Goal: Information Seeking & Learning: Learn about a topic

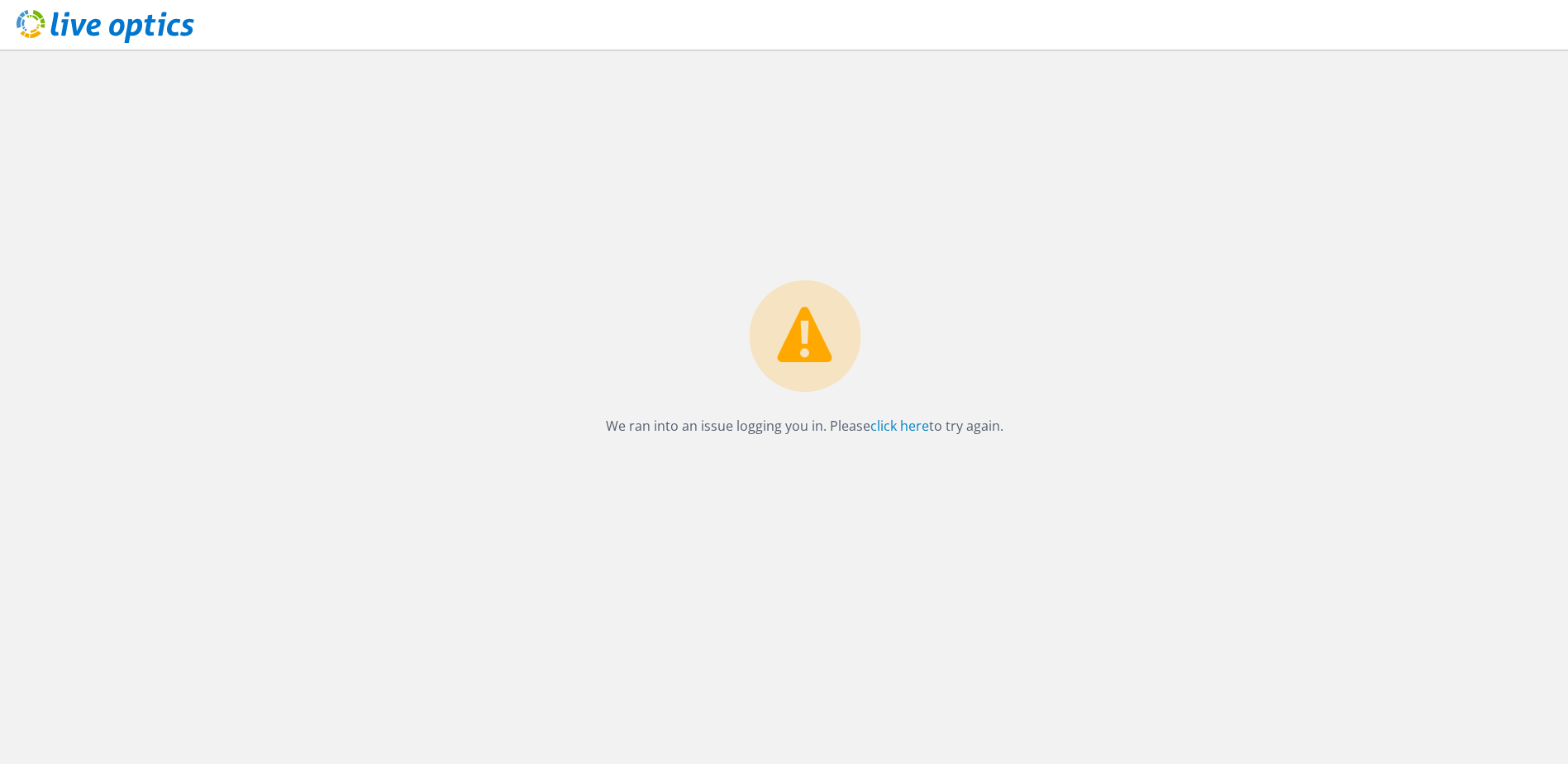
click at [173, 26] on icon at bounding box center [105, 27] width 177 height 34
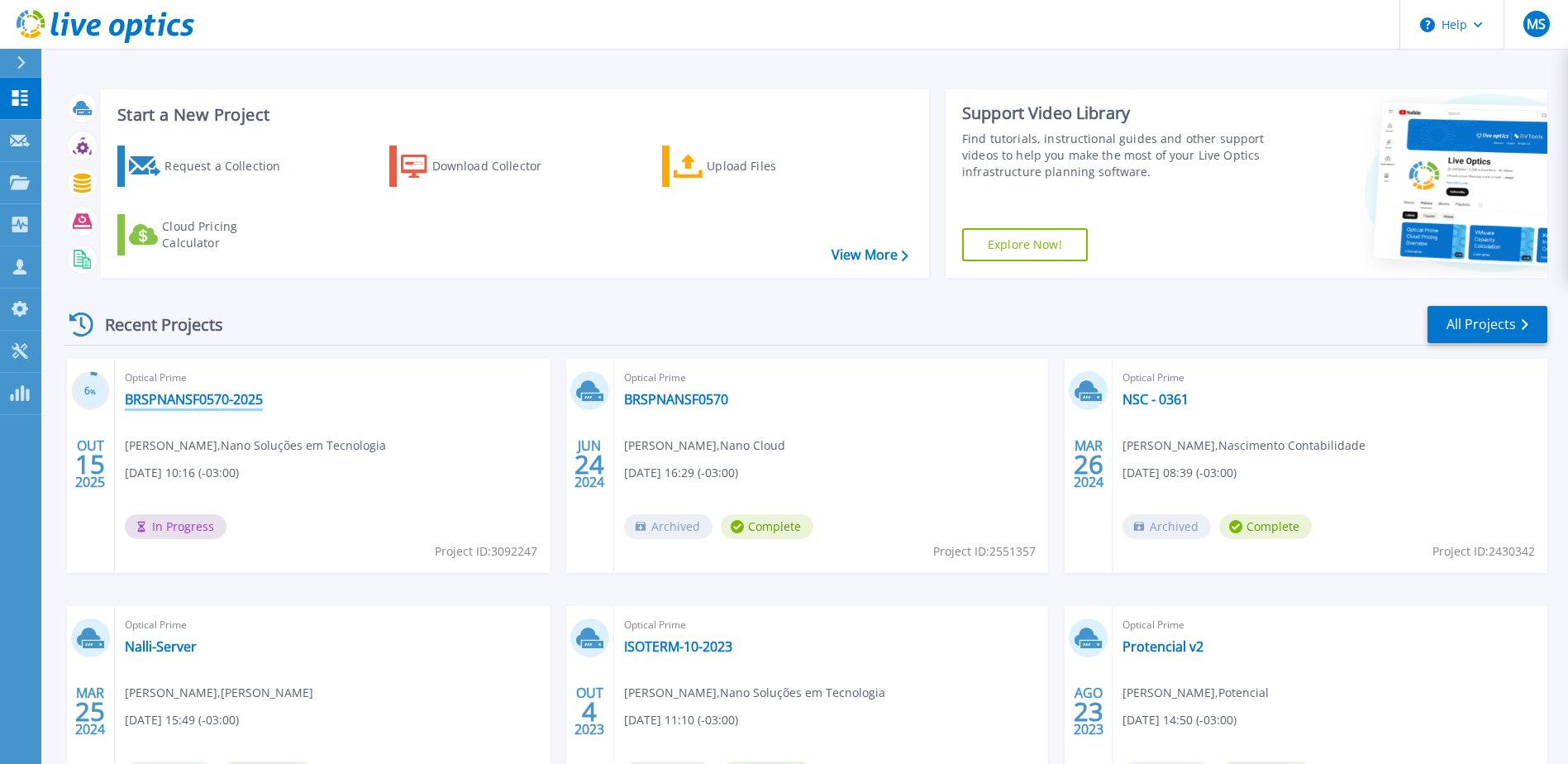
click at [195, 395] on link "BRSPNANSF0570-2025" at bounding box center [194, 399] width 138 height 16
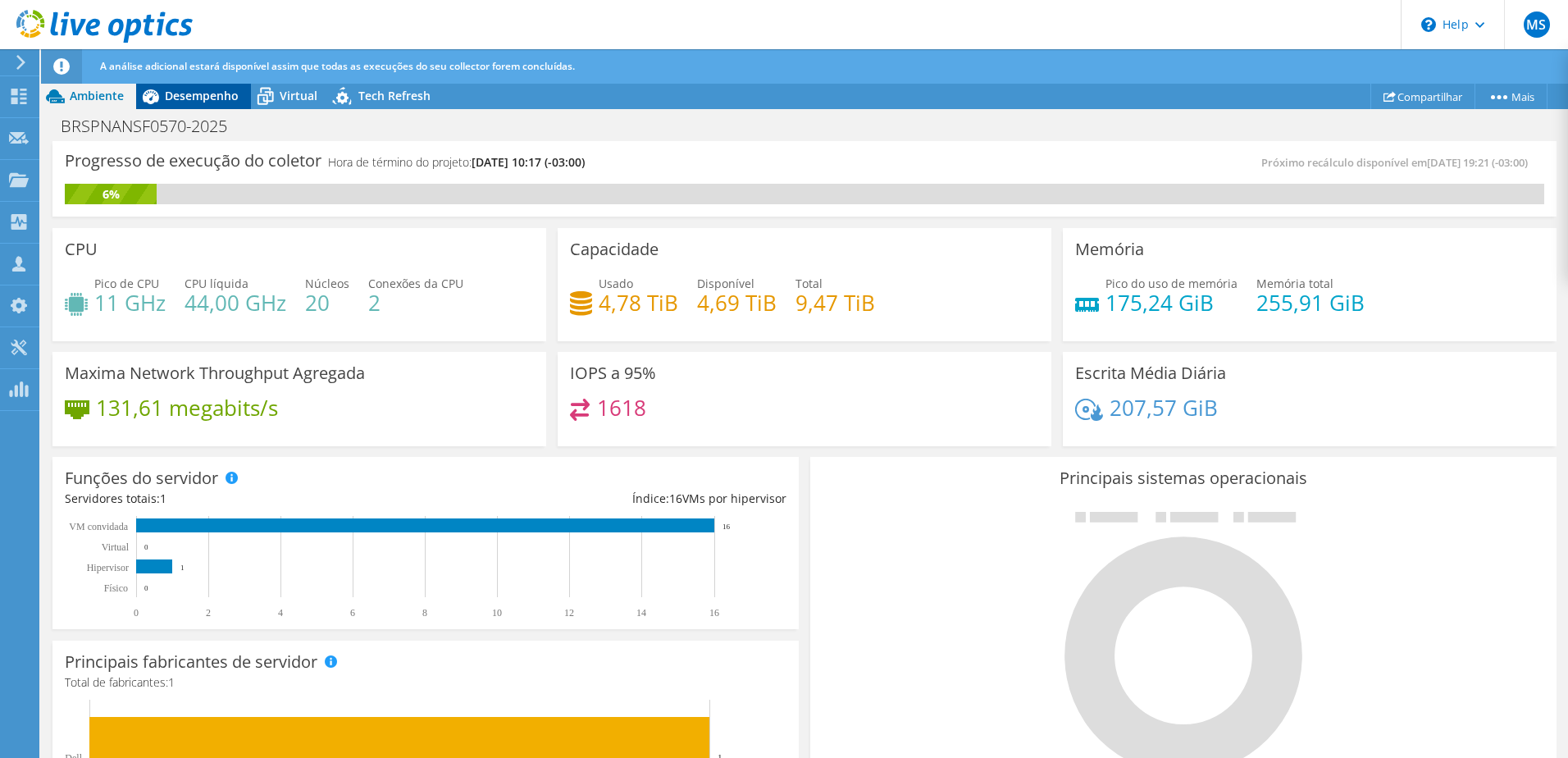
click at [167, 88] on span "Desempenho" at bounding box center [202, 96] width 74 height 15
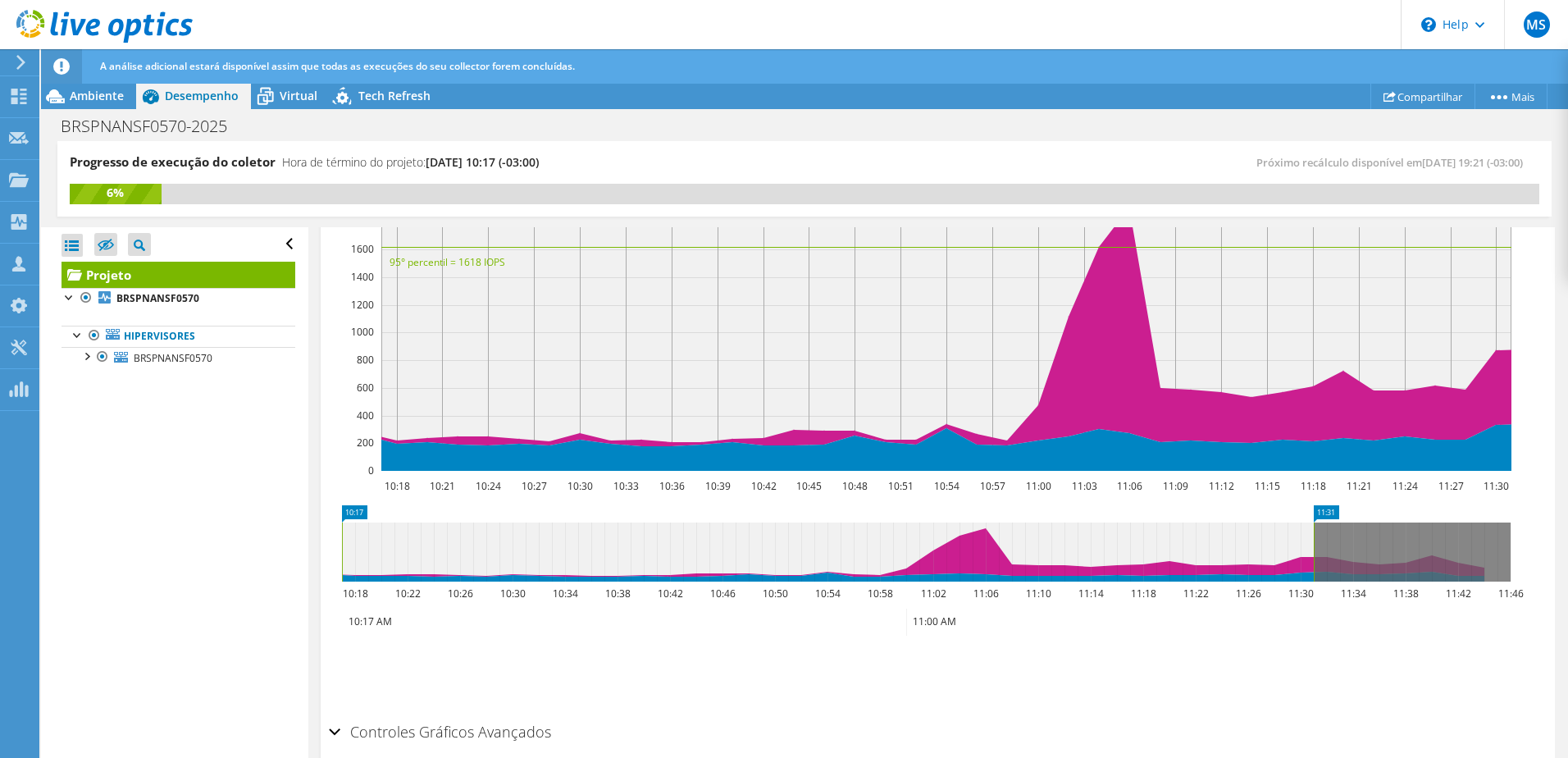
scroll to position [246, 0]
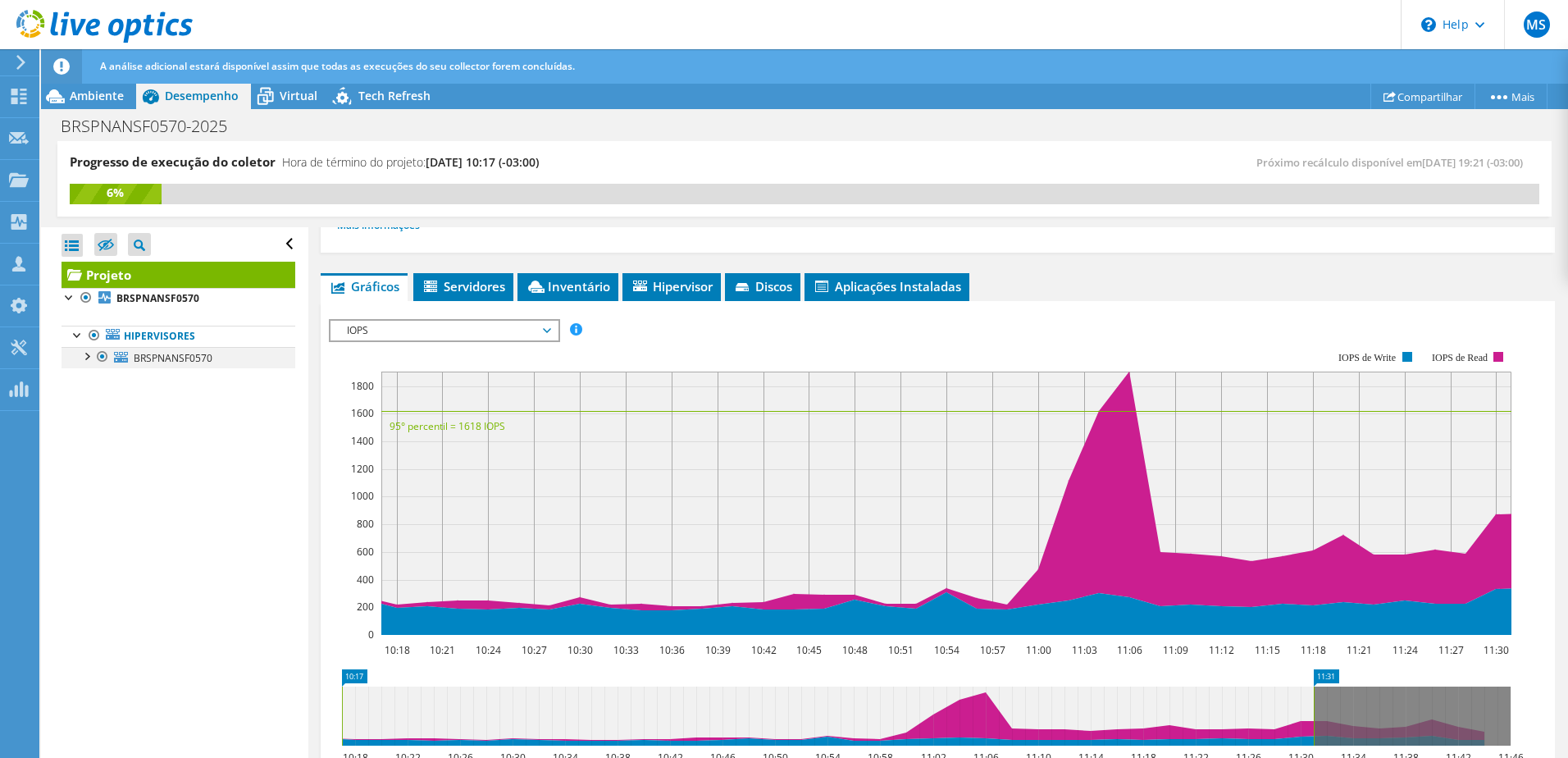
click at [85, 357] on div at bounding box center [86, 355] width 16 height 16
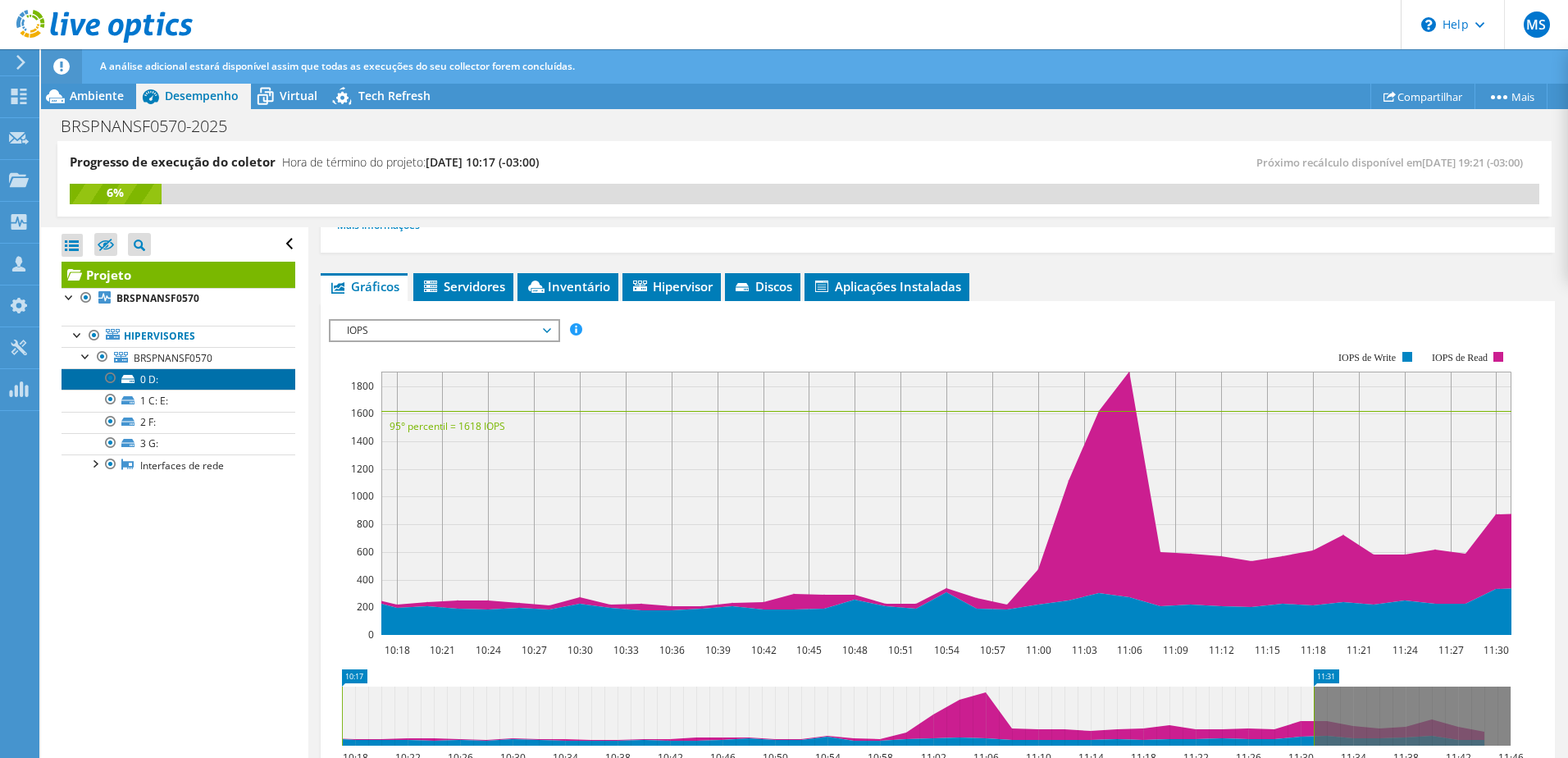
click at [156, 380] on link "0 D:" at bounding box center [179, 379] width 234 height 21
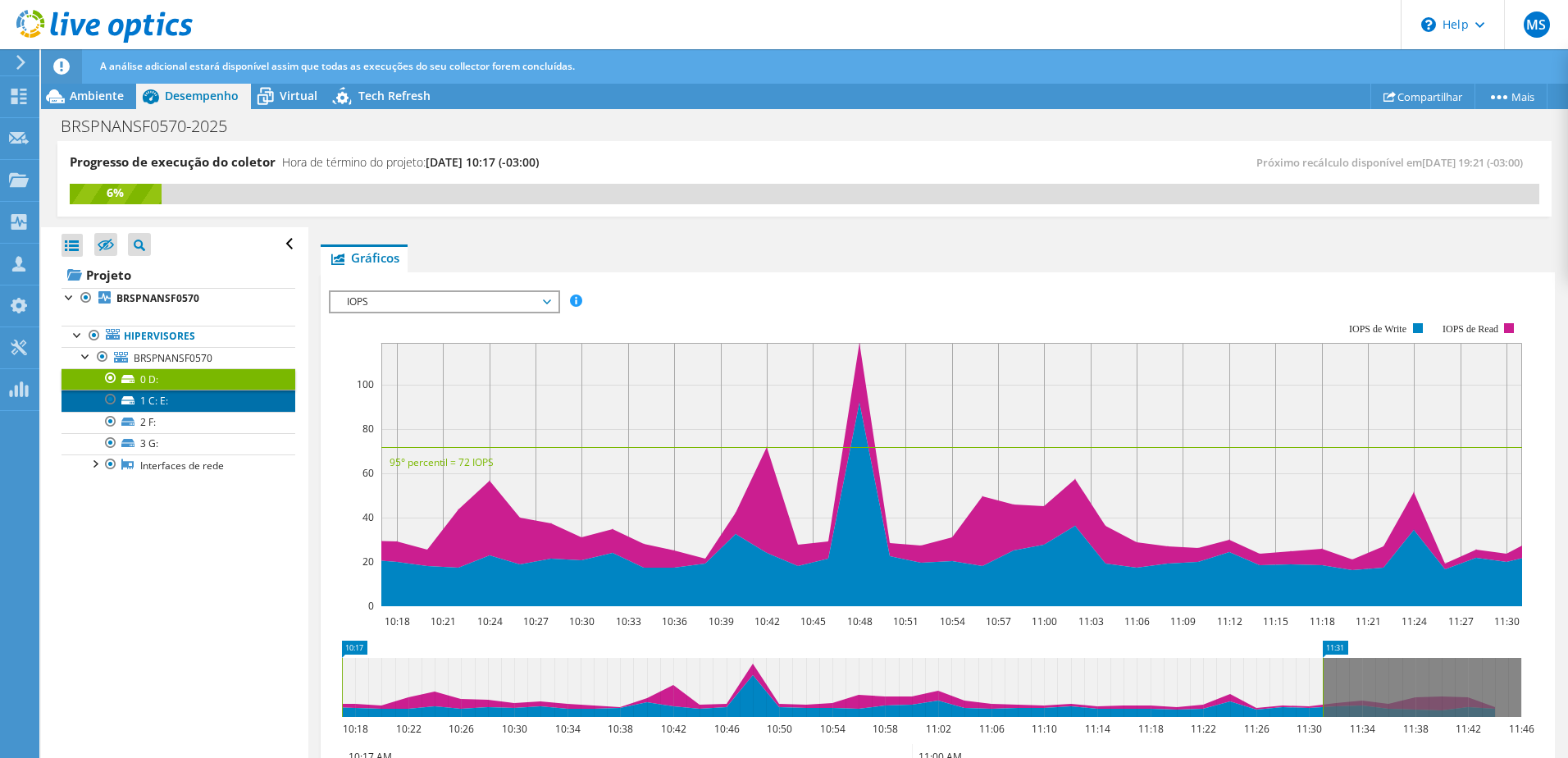
click at [202, 397] on link "1 C: E:" at bounding box center [179, 400] width 234 height 21
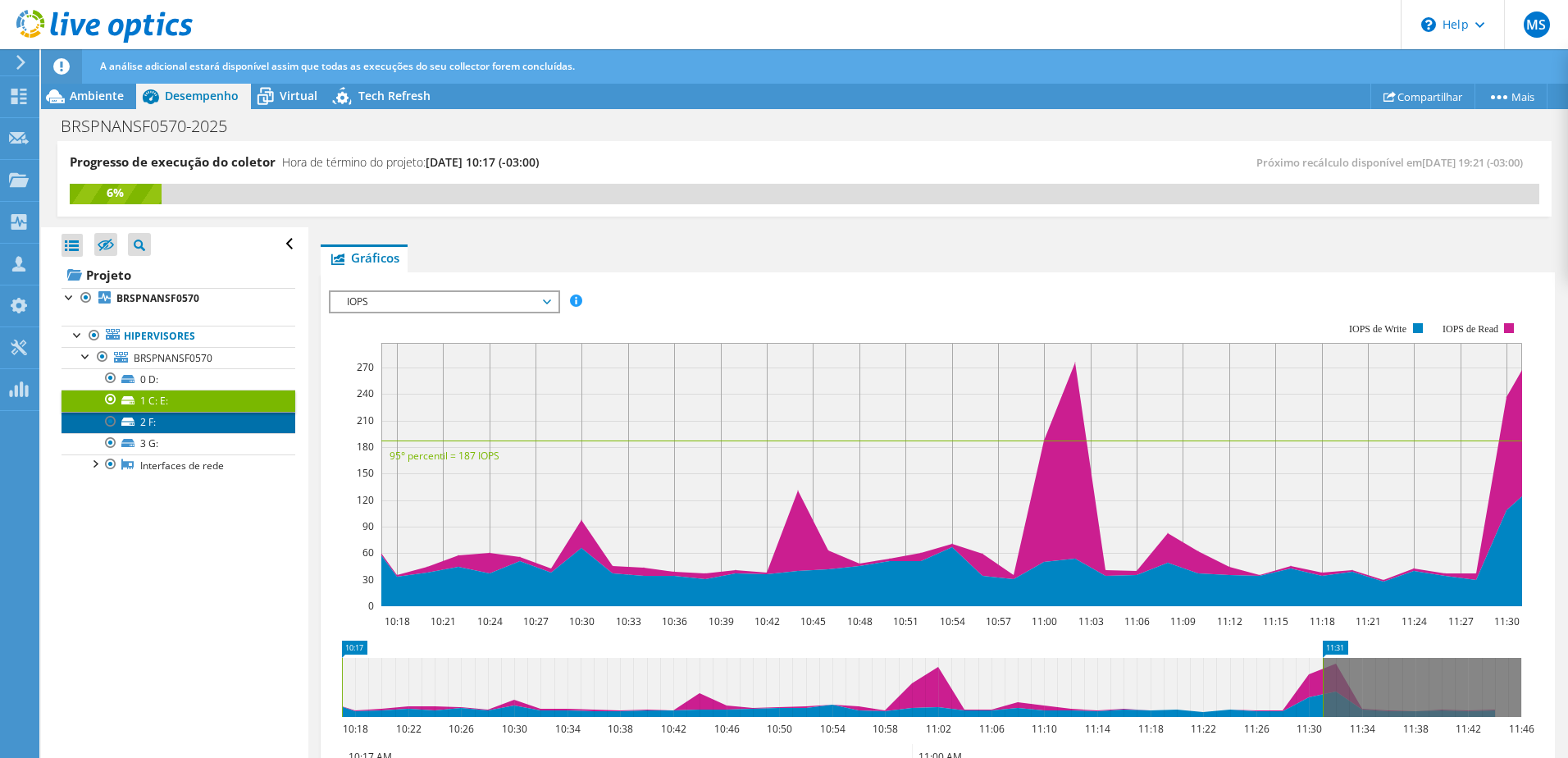
click at [183, 415] on link "2 F:" at bounding box center [179, 422] width 234 height 21
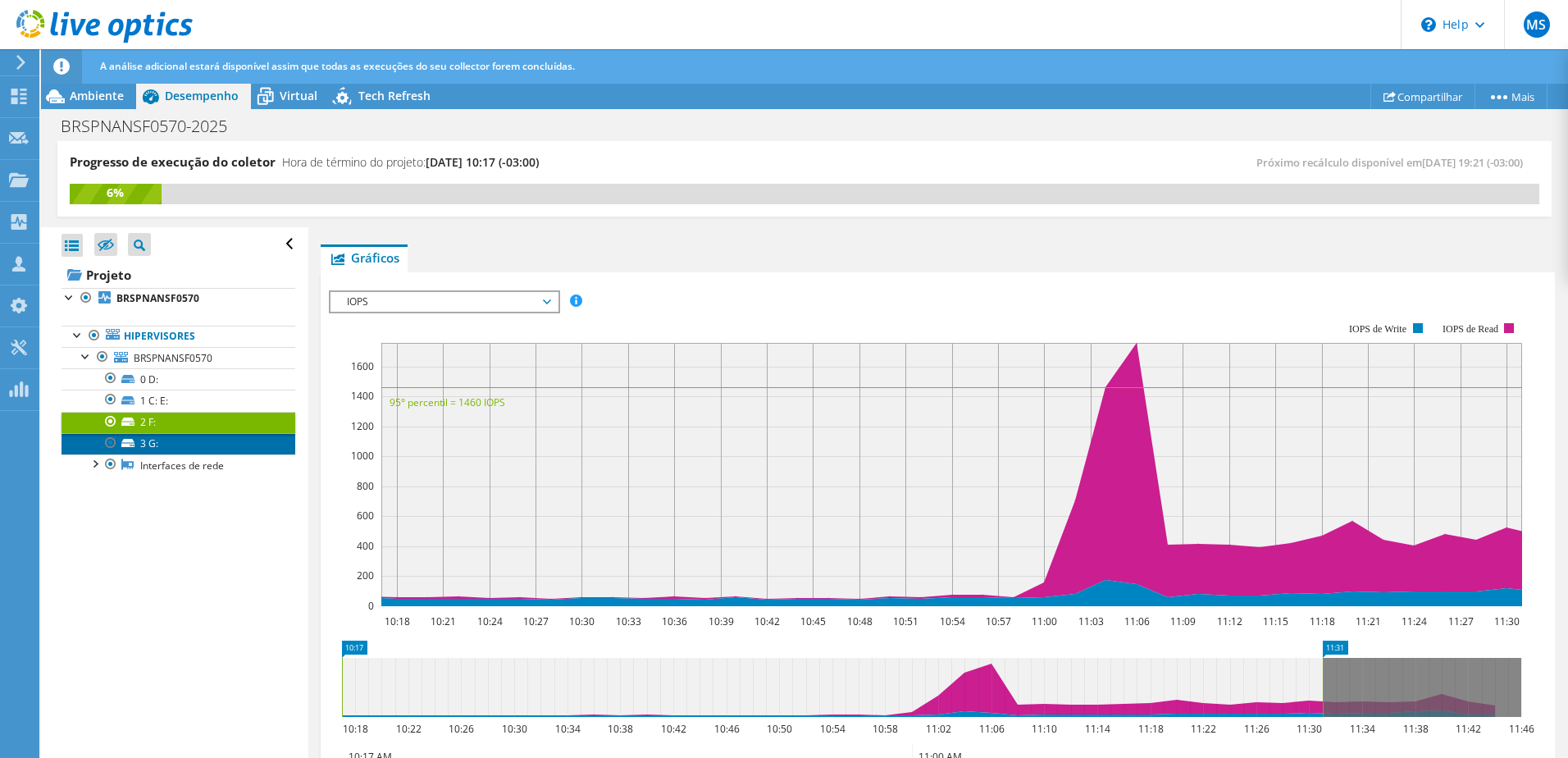
click at [174, 434] on link "3 G:" at bounding box center [179, 444] width 234 height 21
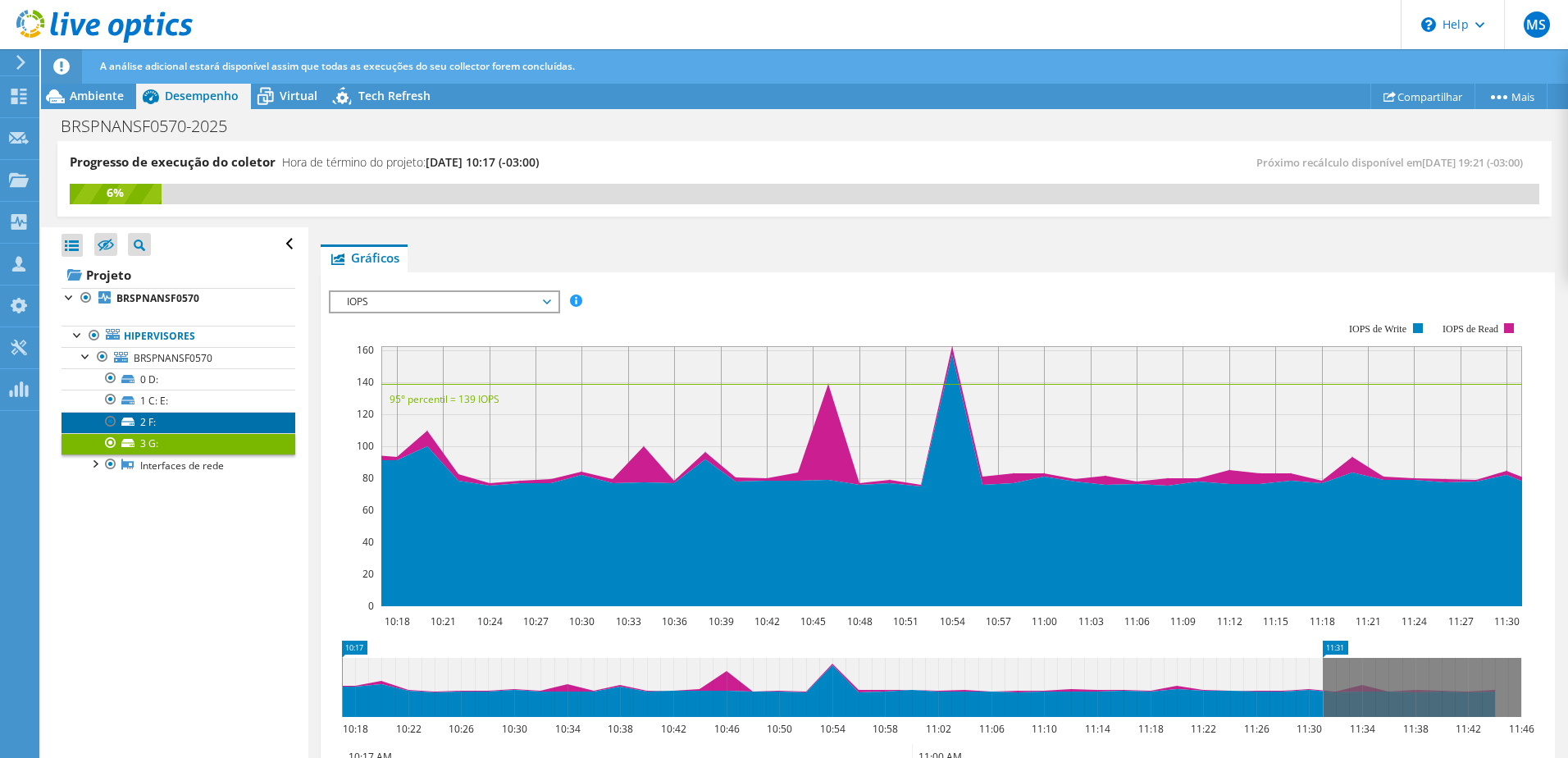
click at [174, 422] on link "2 F:" at bounding box center [179, 422] width 234 height 21
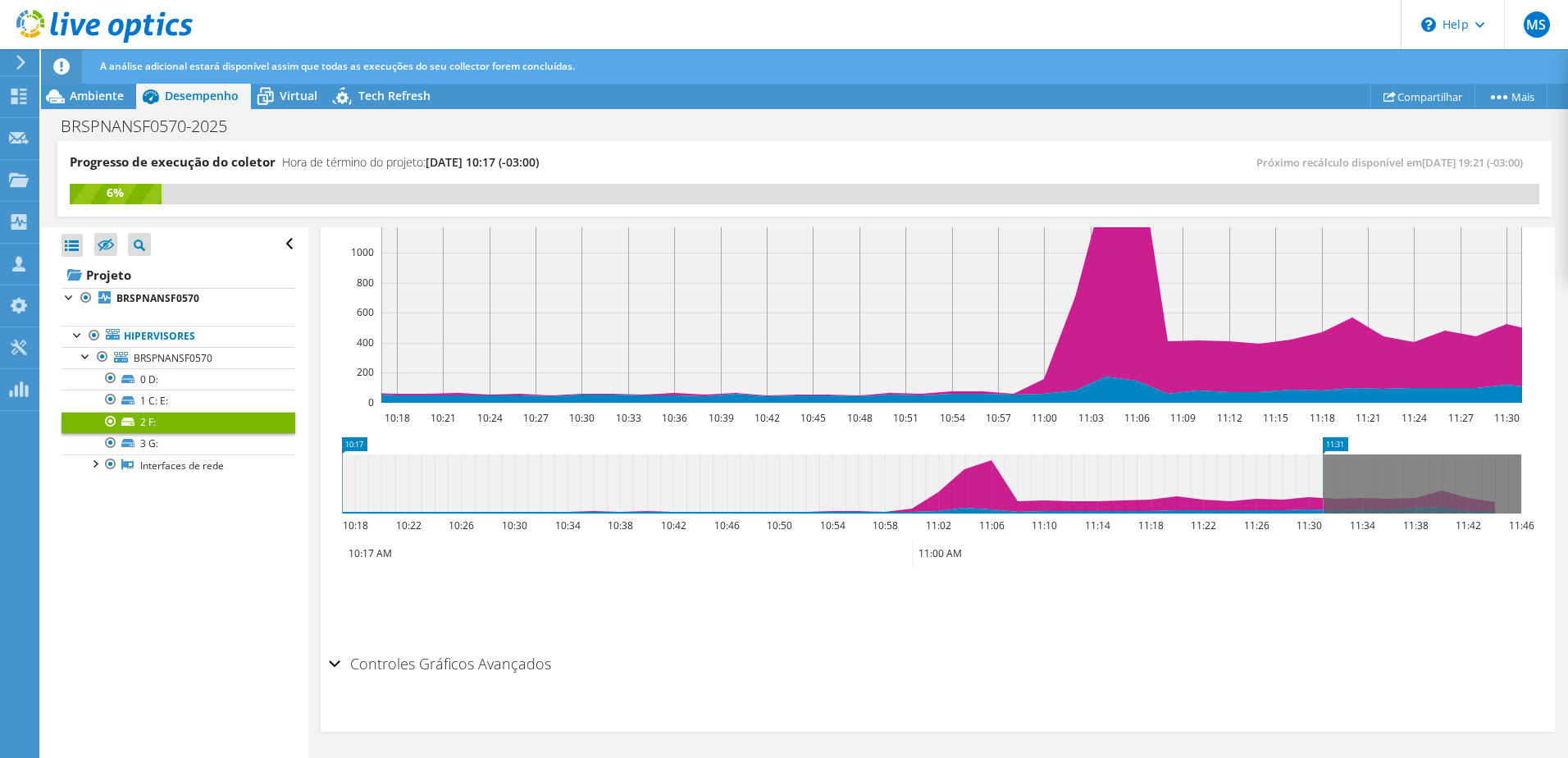
scroll to position [451, 0]
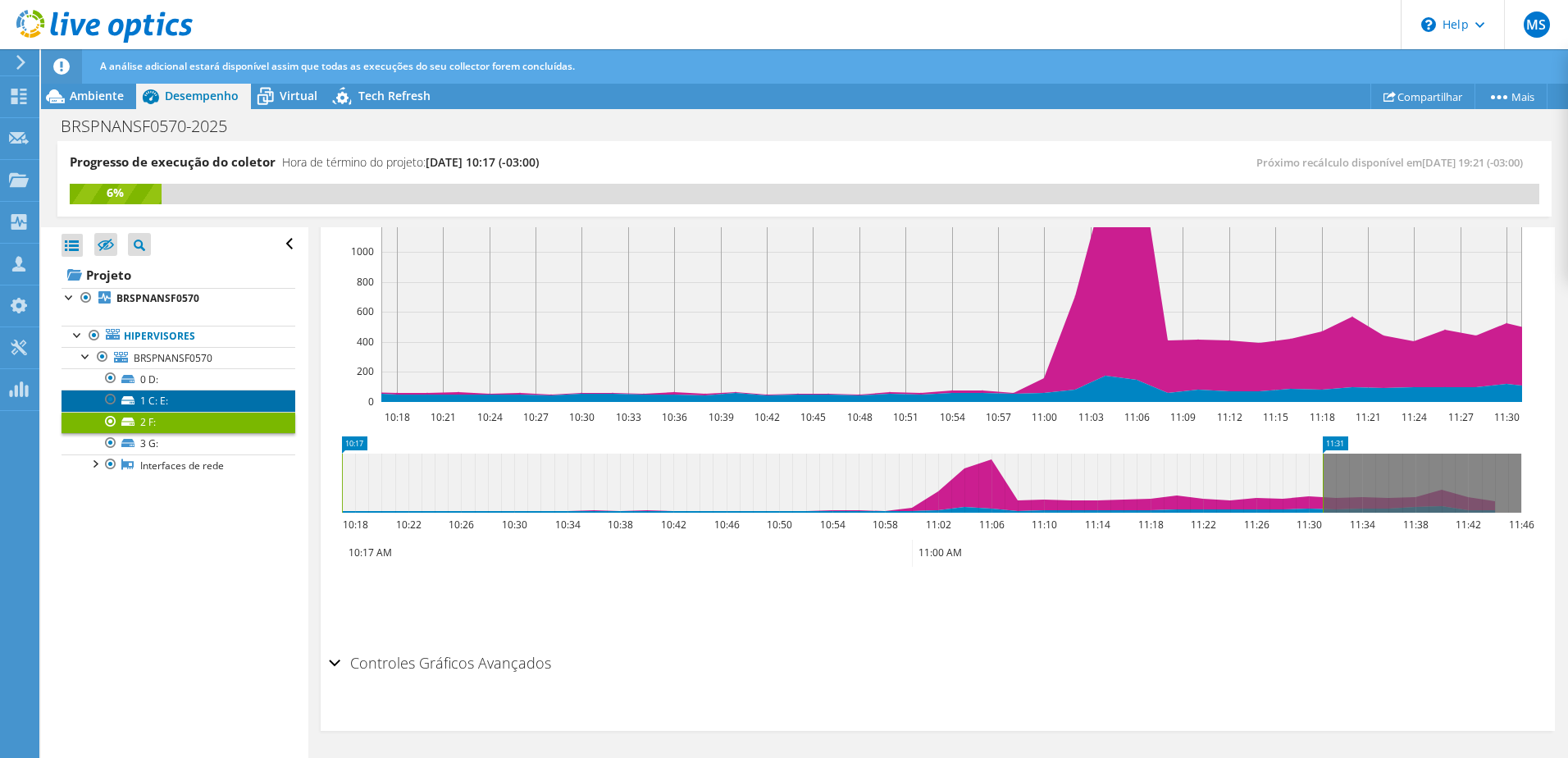
click at [159, 400] on link "1 C: E:" at bounding box center [179, 400] width 234 height 21
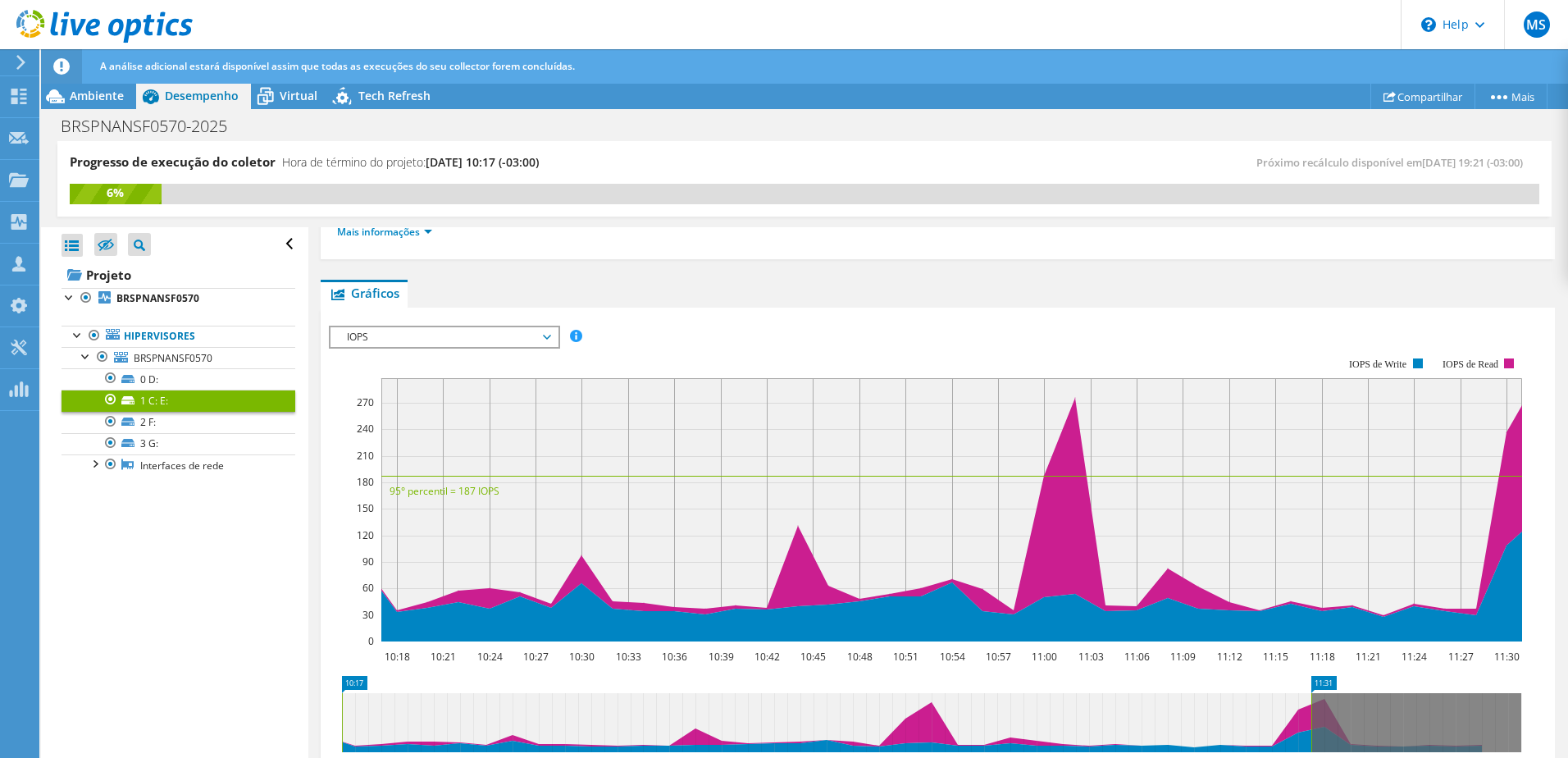
scroll to position [204, 0]
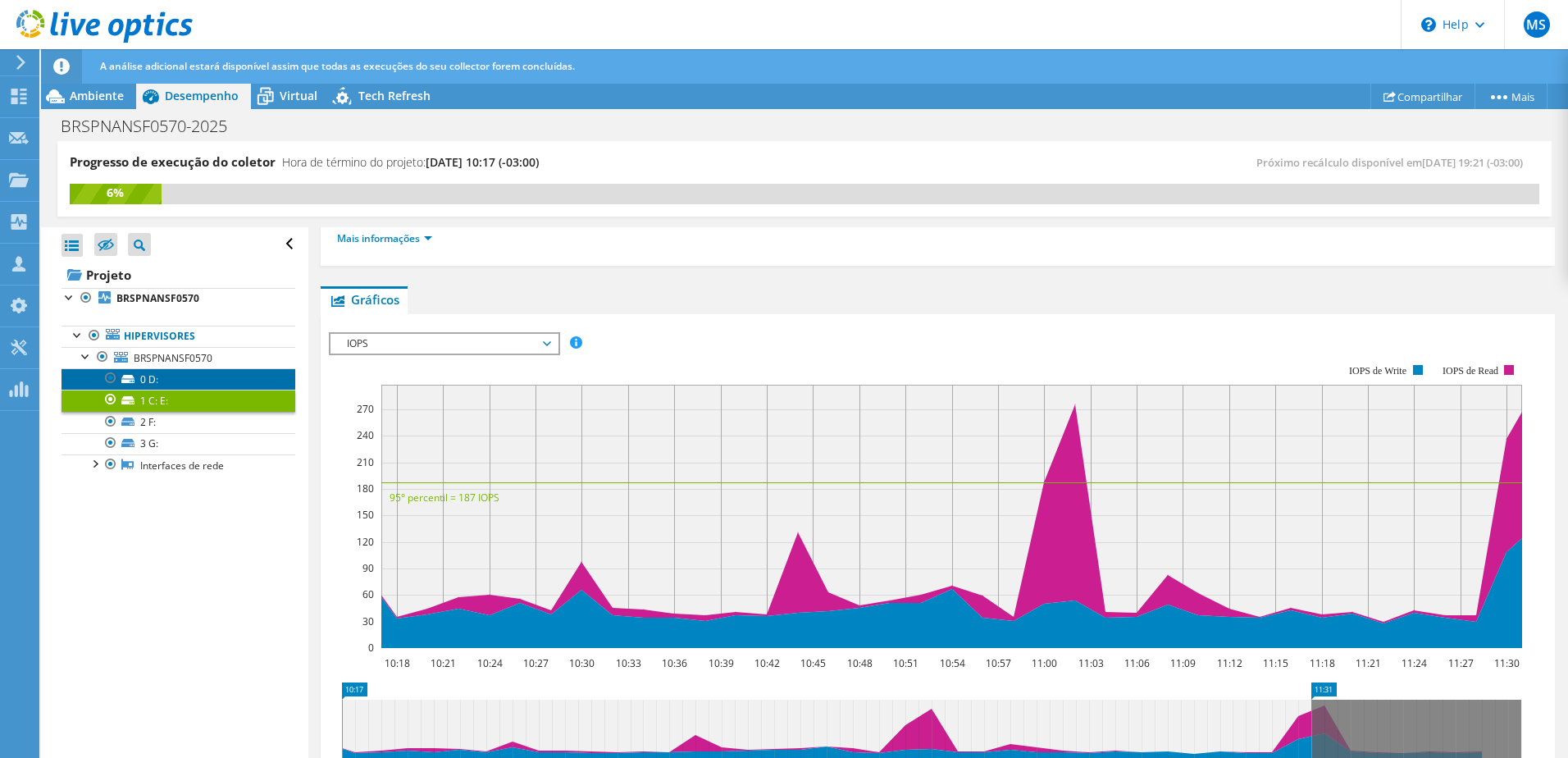
click at [192, 380] on link "0 D:" at bounding box center [179, 379] width 234 height 21
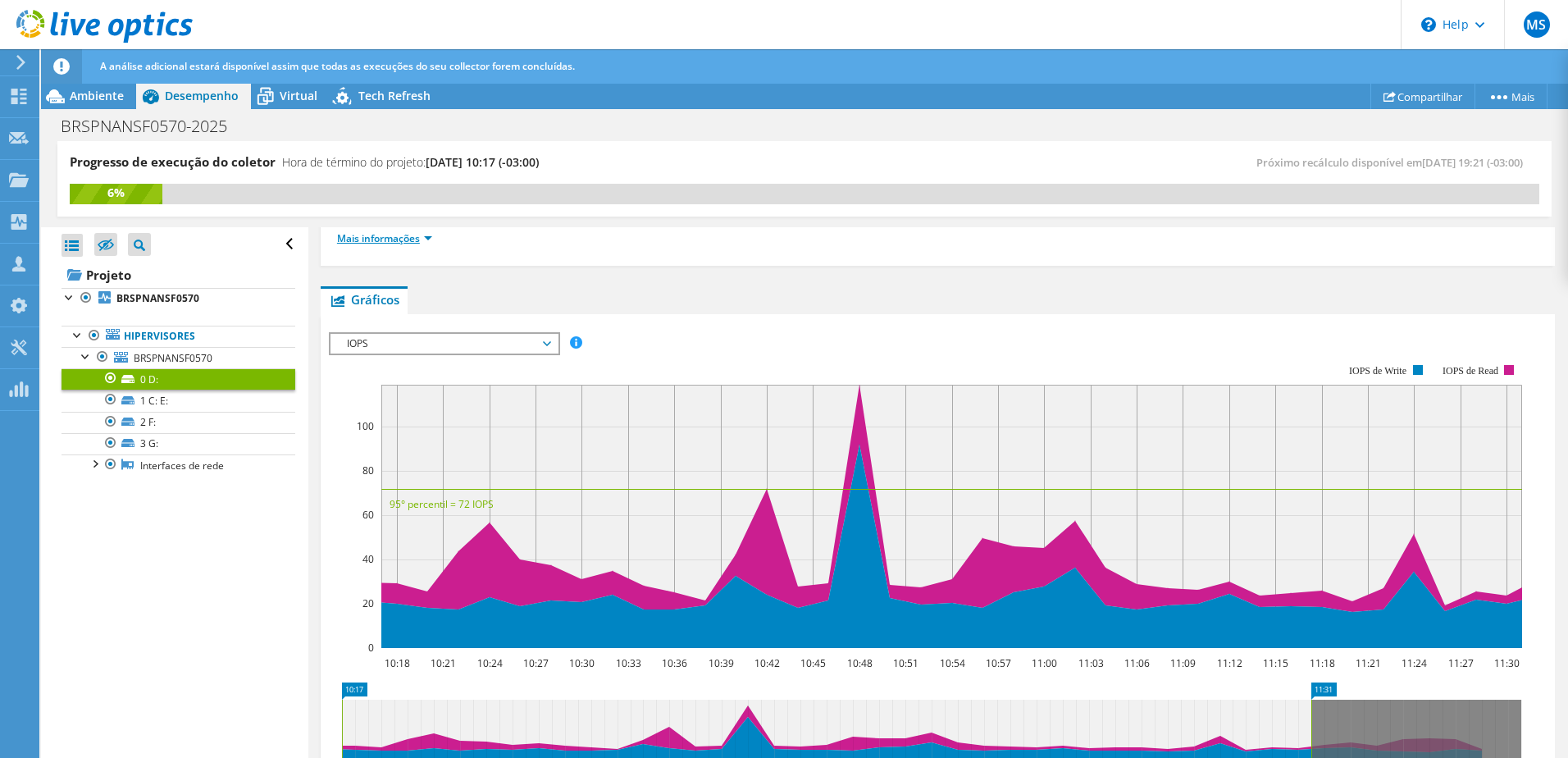
click at [416, 240] on link "Mais informações" at bounding box center [384, 238] width 95 height 14
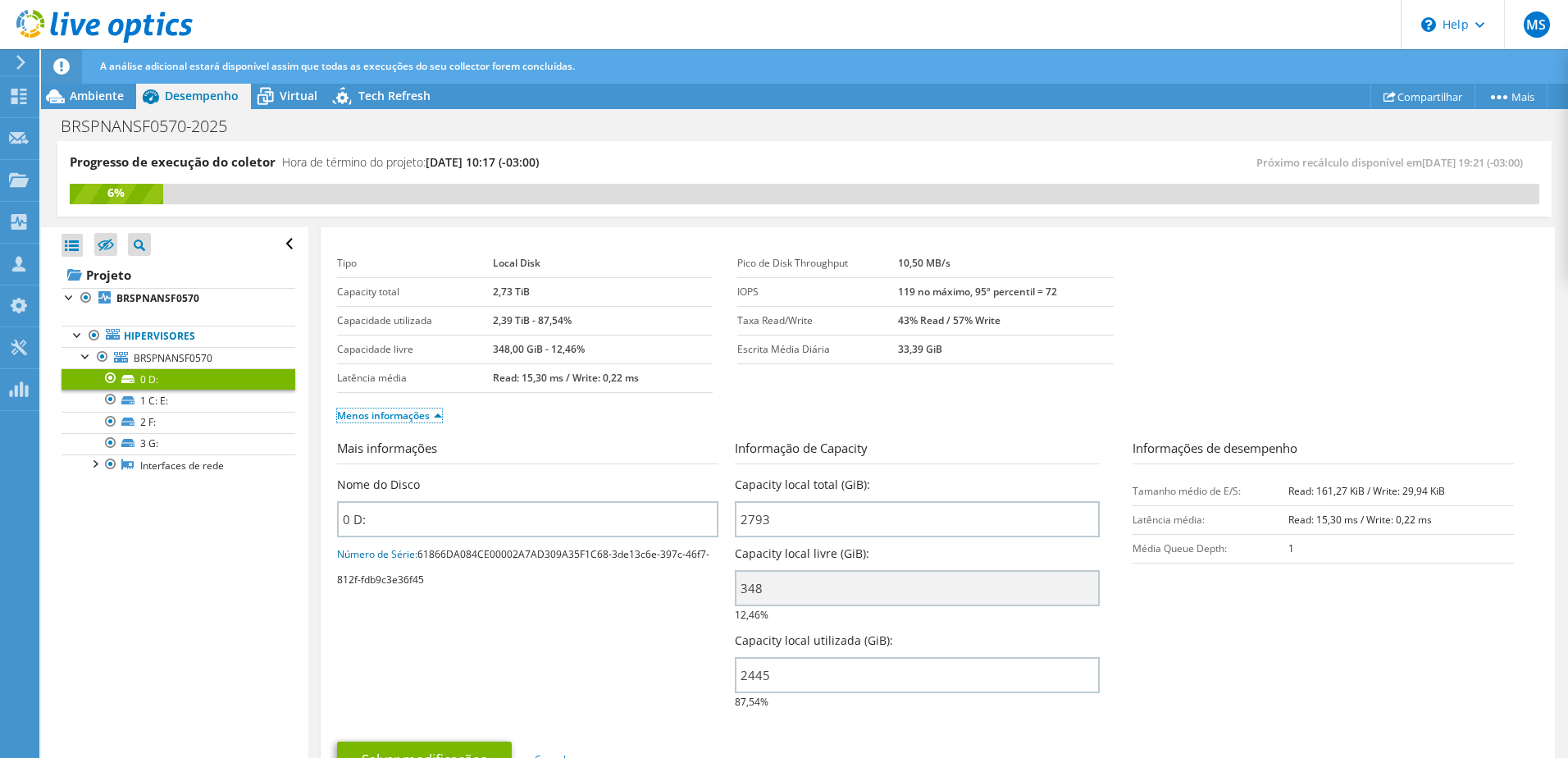
scroll to position [0, 0]
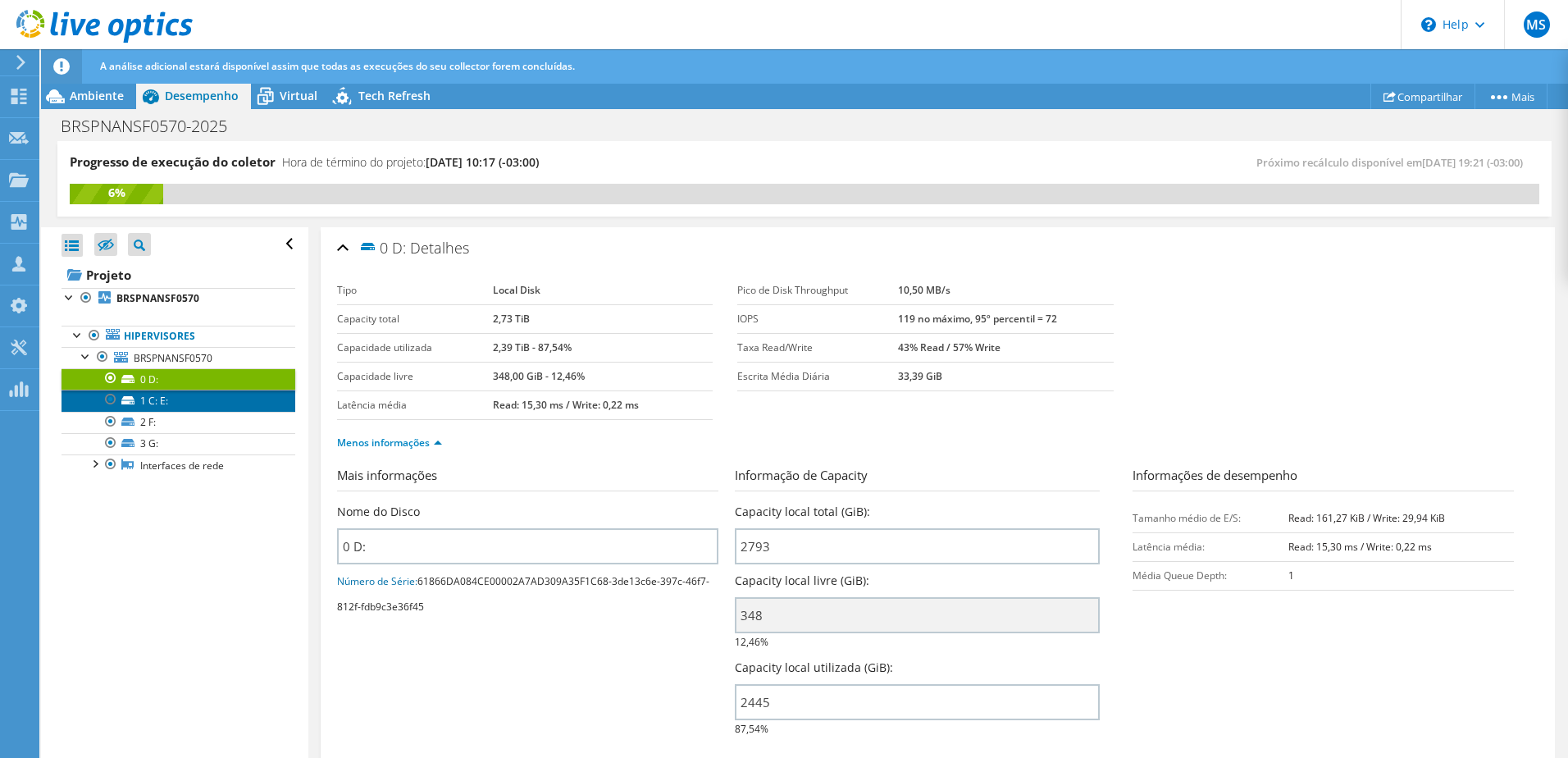
click at [146, 399] on link "1 C: E:" at bounding box center [179, 400] width 234 height 21
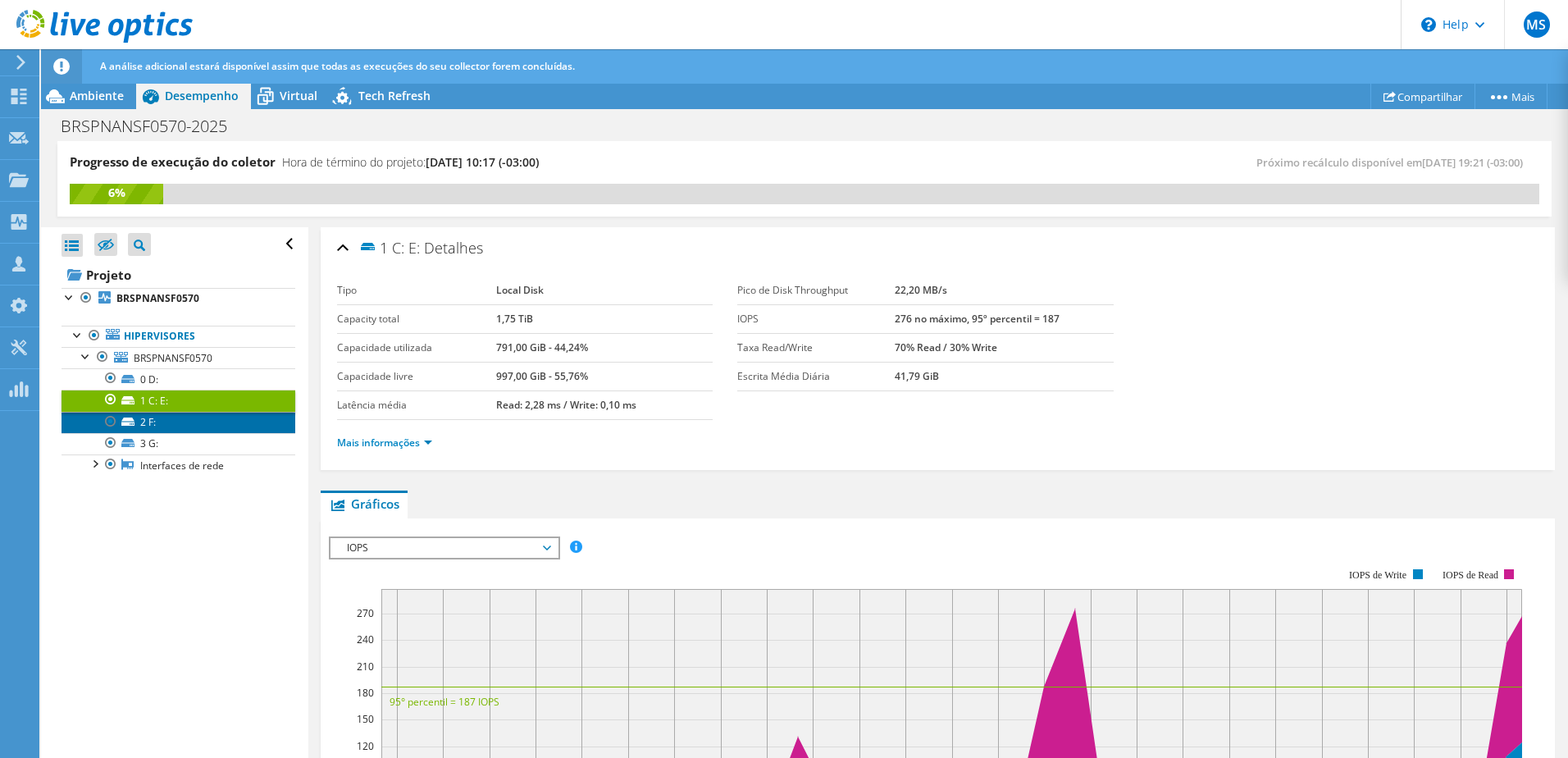
click at [159, 425] on link "2 F:" at bounding box center [179, 422] width 234 height 21
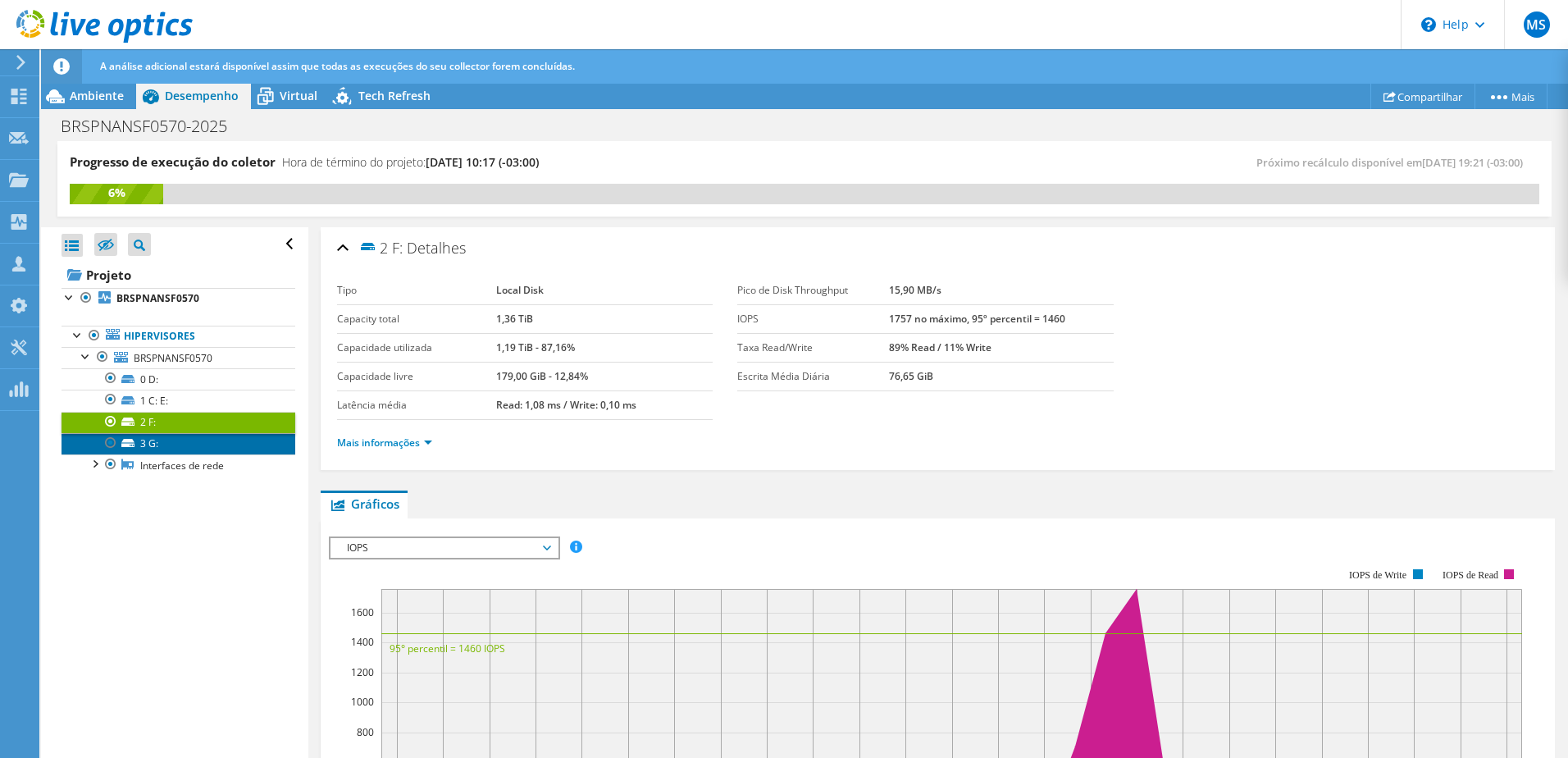
click at [170, 434] on link "3 G:" at bounding box center [179, 444] width 234 height 21
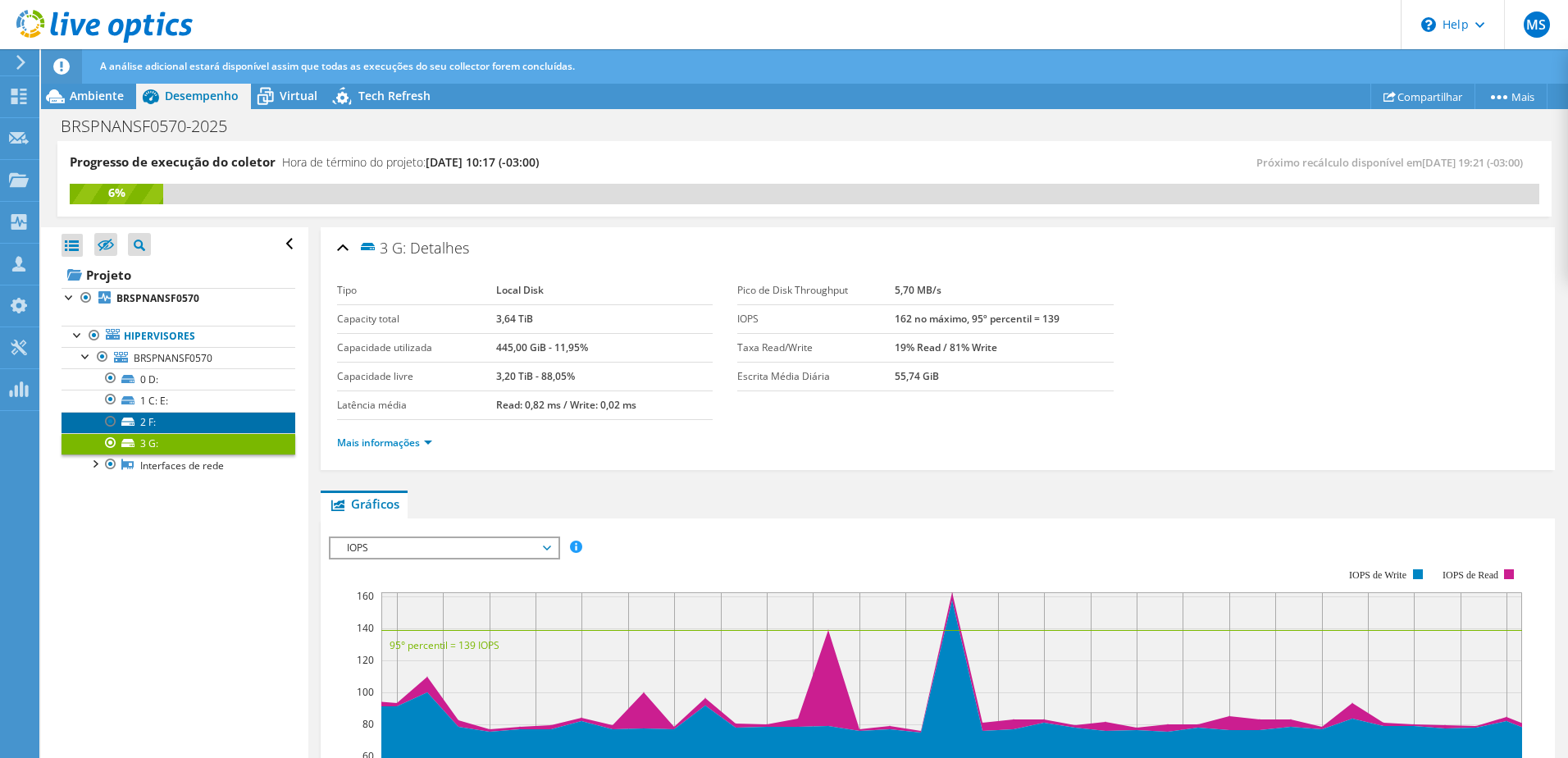
click at [171, 426] on link "2 F:" at bounding box center [179, 422] width 234 height 21
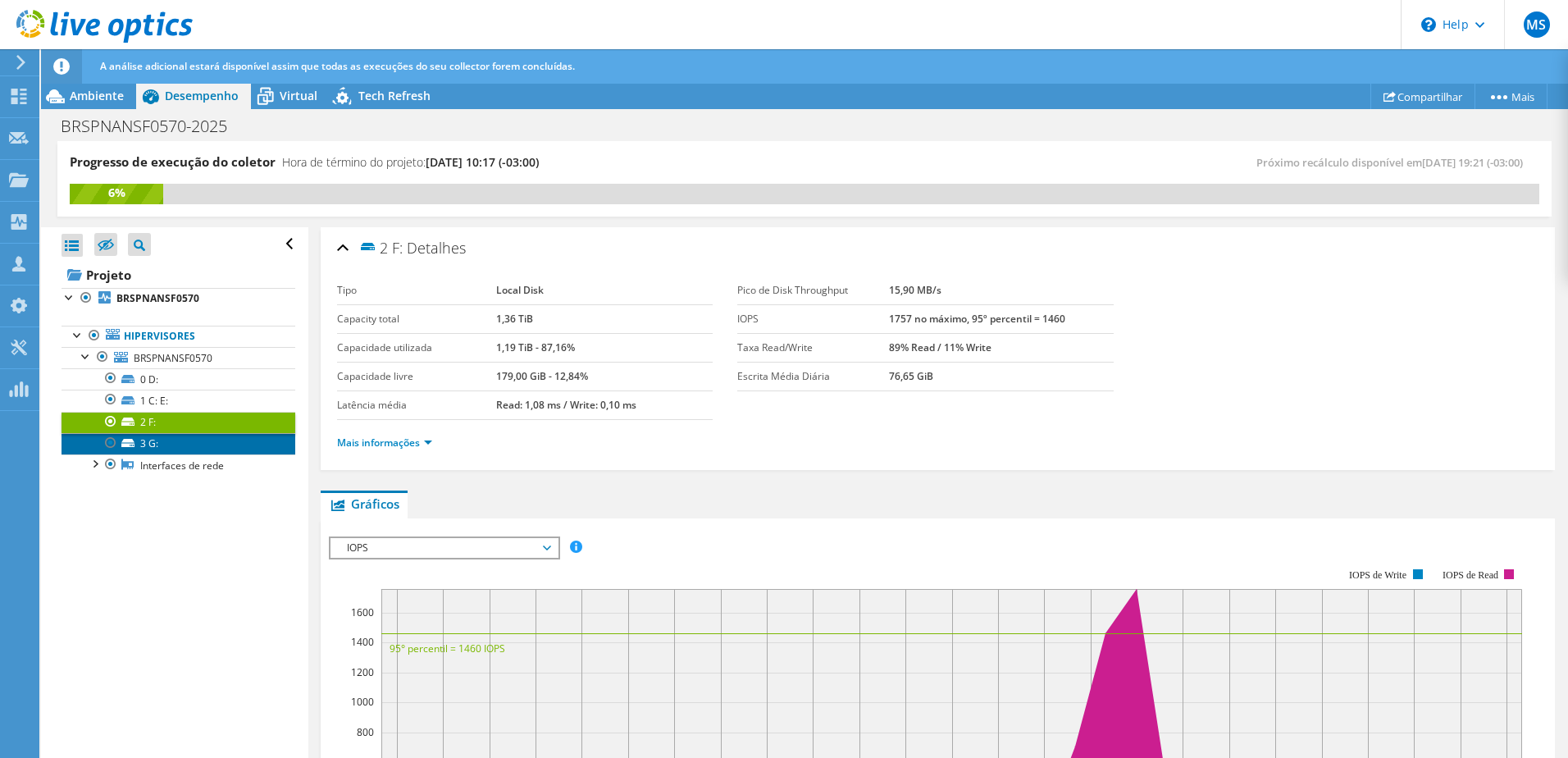
click at [174, 448] on link "3 G:" at bounding box center [179, 444] width 234 height 21
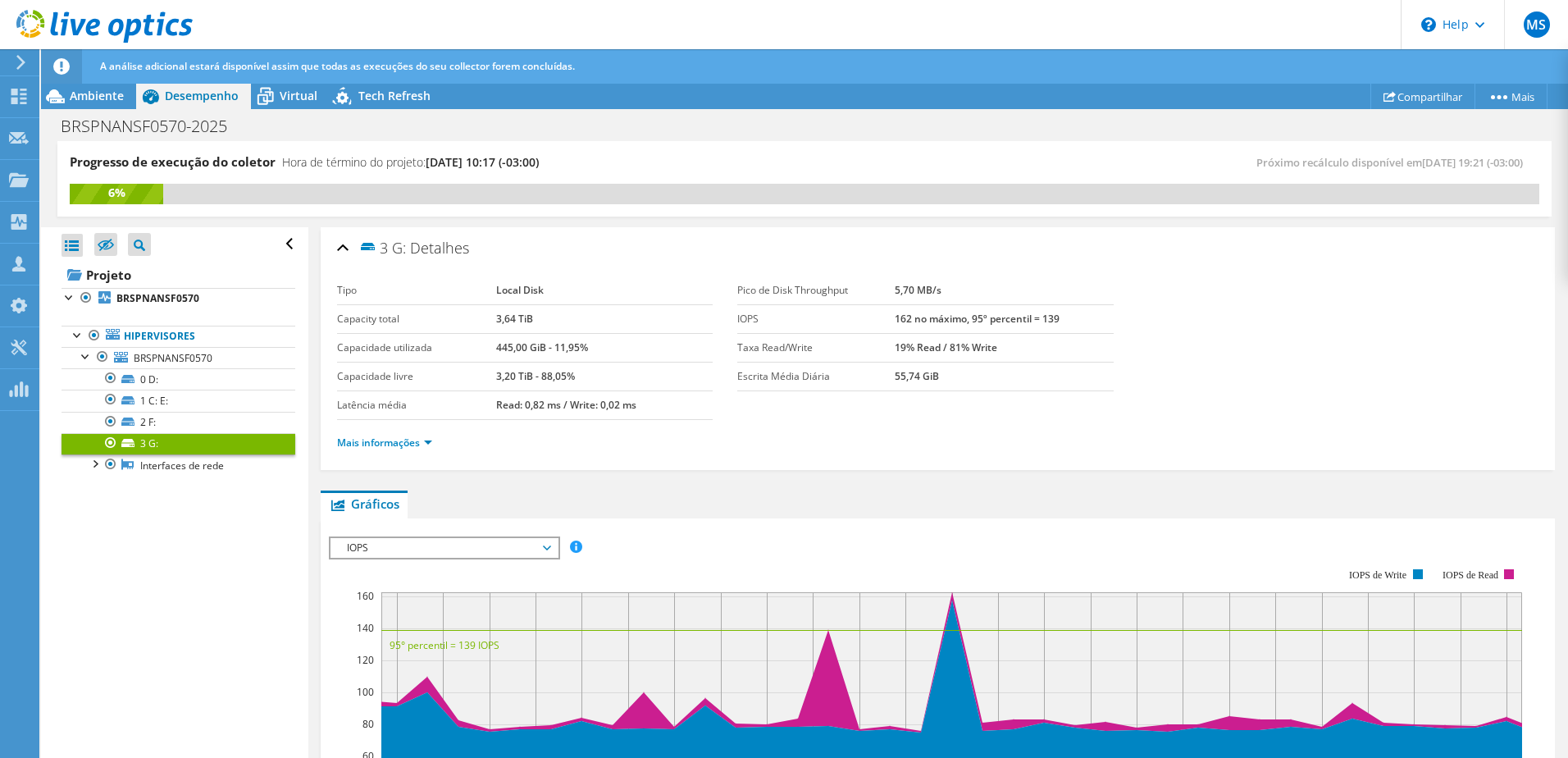
click at [173, 438] on link "3 G:" at bounding box center [179, 444] width 234 height 21
click at [176, 429] on link "2 F:" at bounding box center [179, 422] width 234 height 21
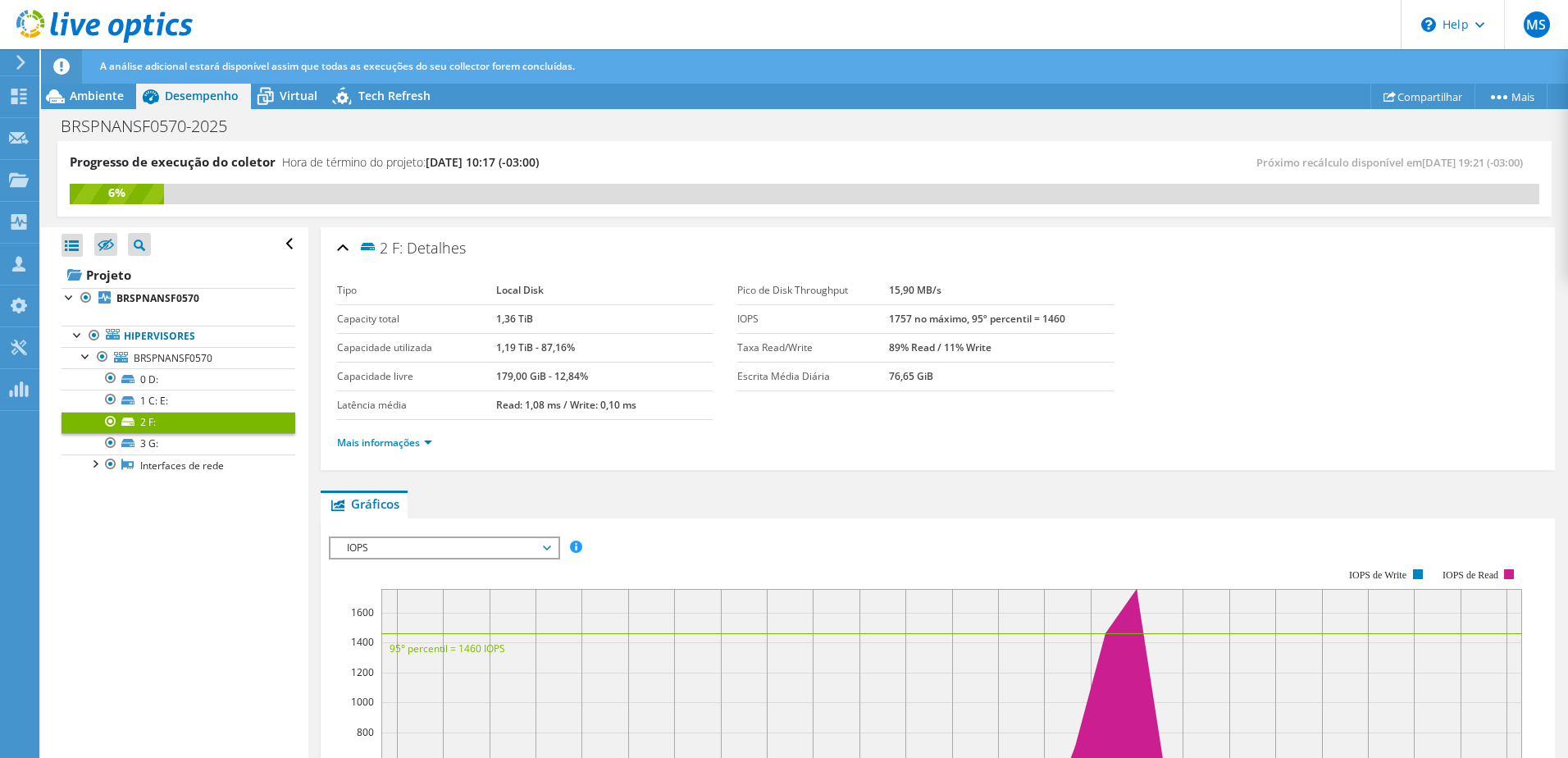
drag, startPoint x: 891, startPoint y: 321, endPoint x: 907, endPoint y: 324, distance: 16.3
click at [907, 324] on b "1757 no máximo, 95º percentil = 1460" at bounding box center [977, 318] width 176 height 14
click at [214, 441] on link "3 G:" at bounding box center [179, 444] width 234 height 21
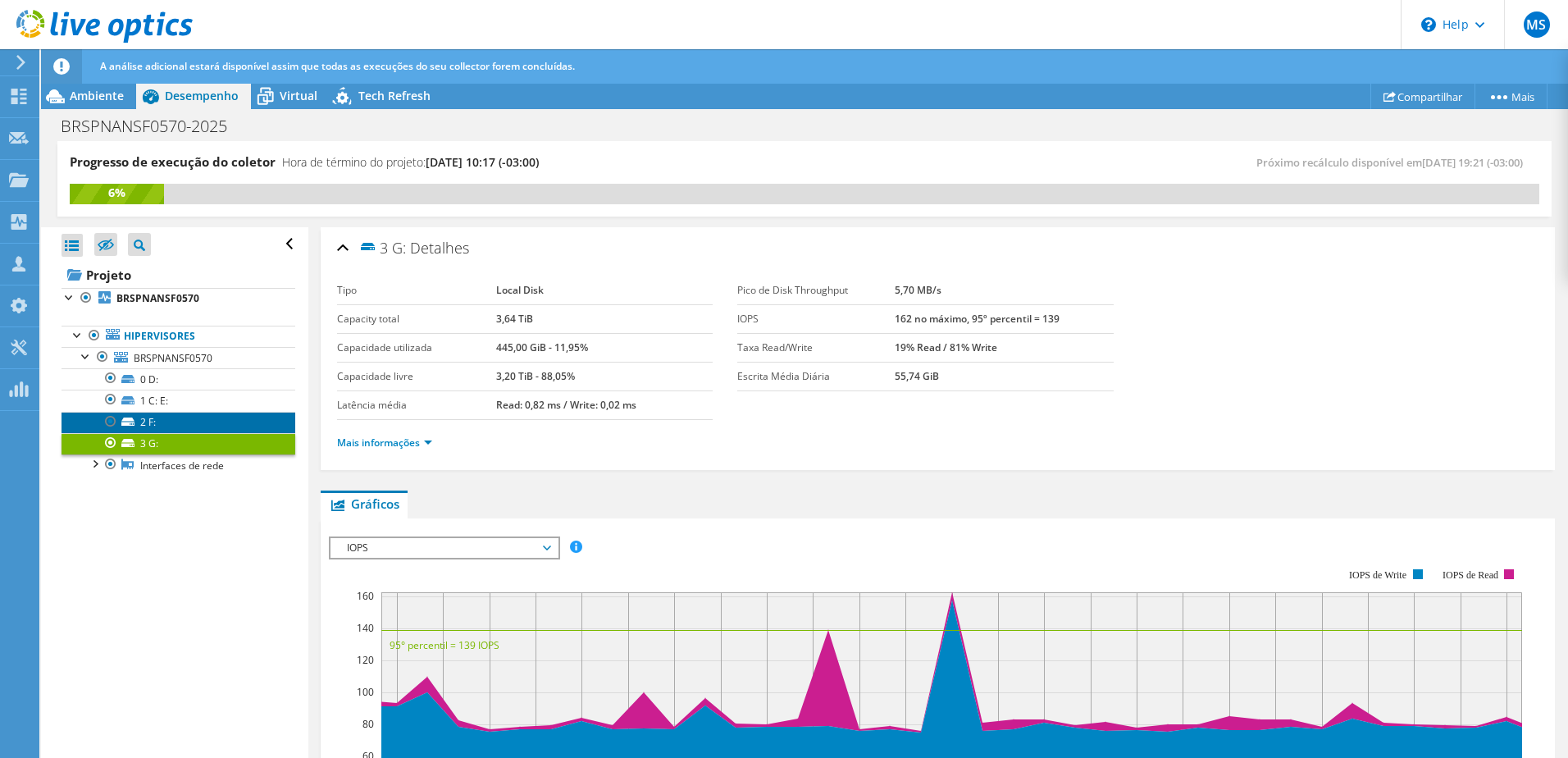
click at [194, 418] on link "2 F:" at bounding box center [179, 422] width 234 height 21
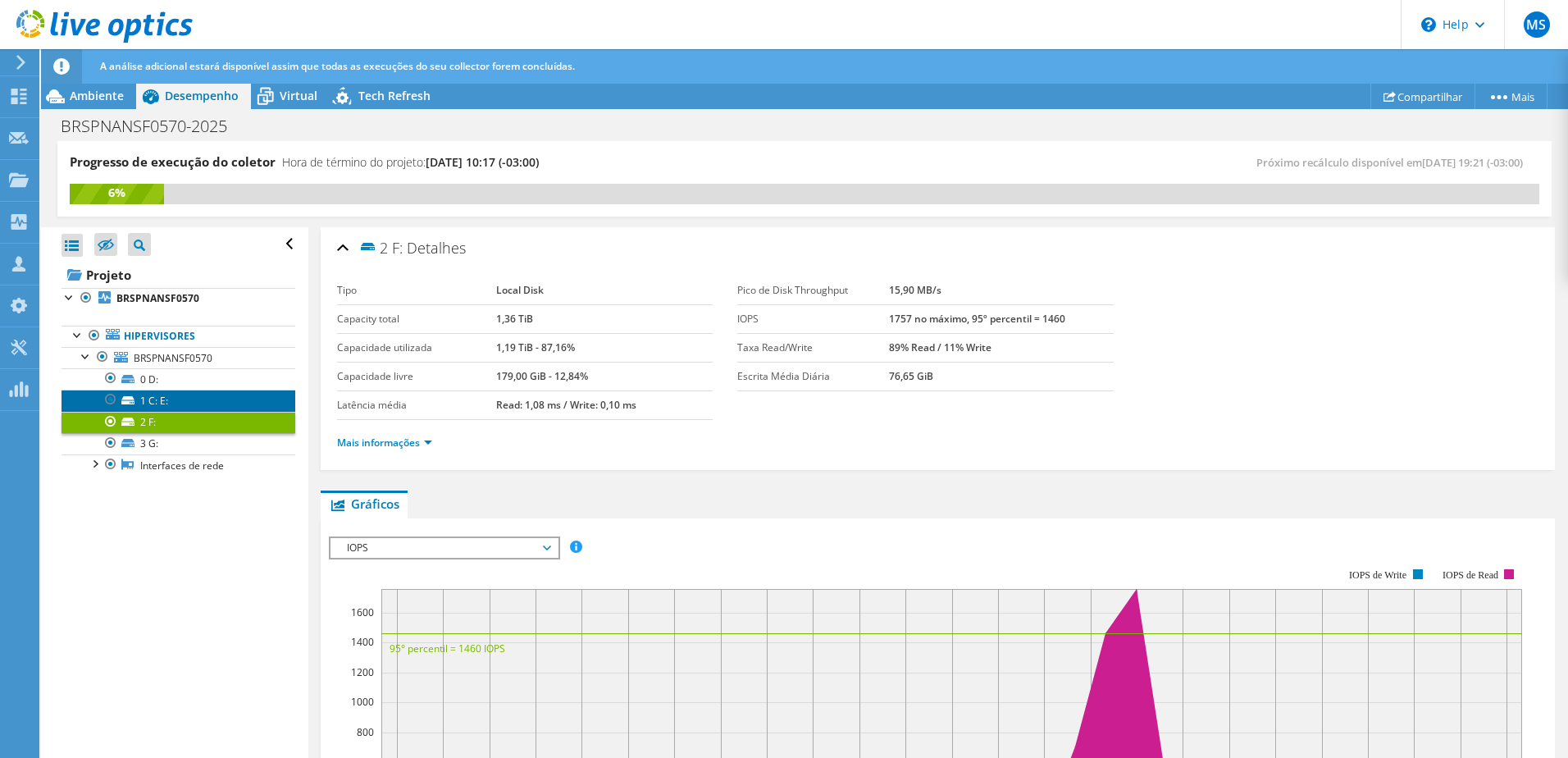
click at [189, 395] on link "1 C: E:" at bounding box center [179, 400] width 234 height 21
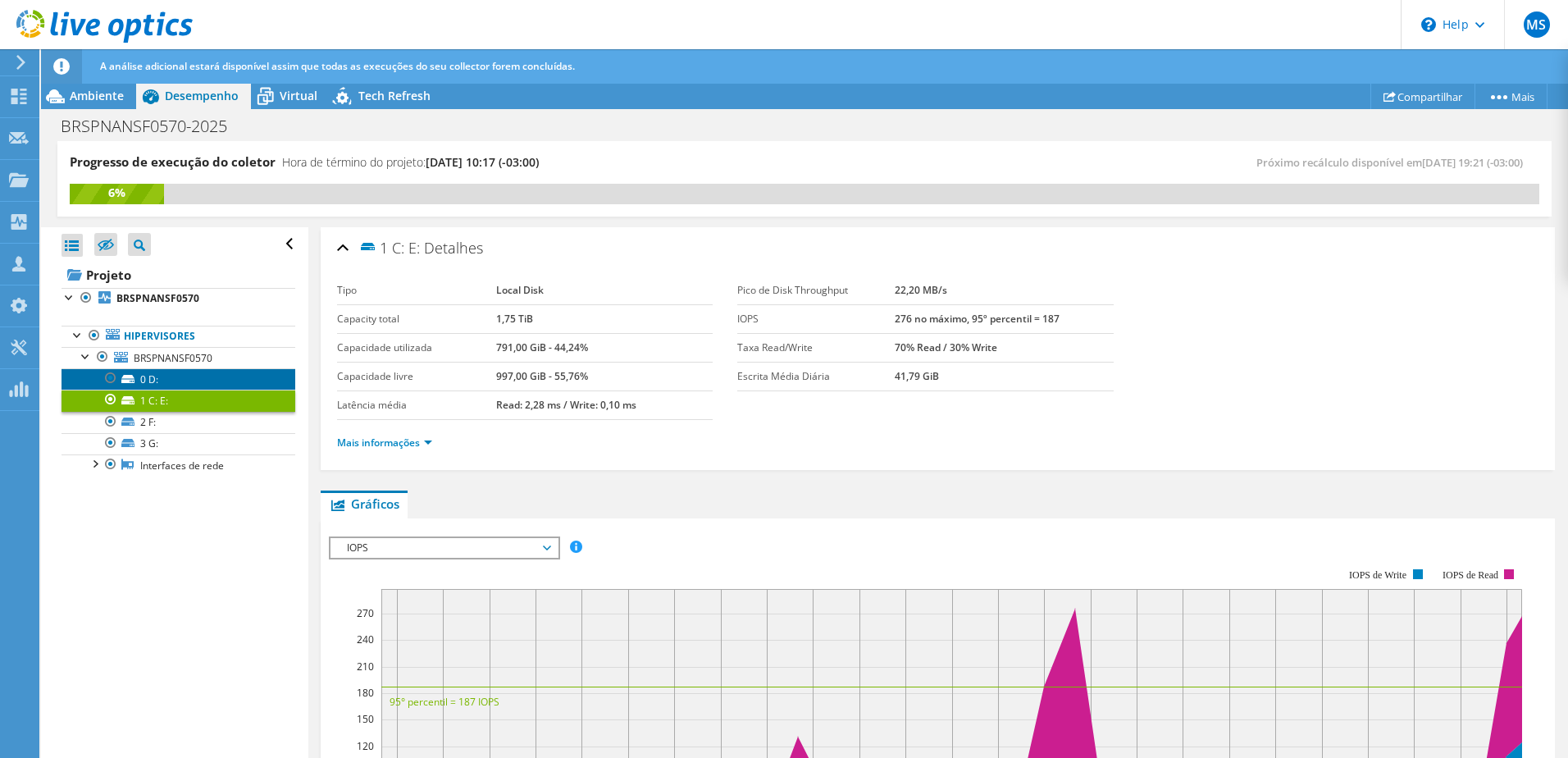
click at [190, 378] on link "0 D:" at bounding box center [179, 379] width 234 height 21
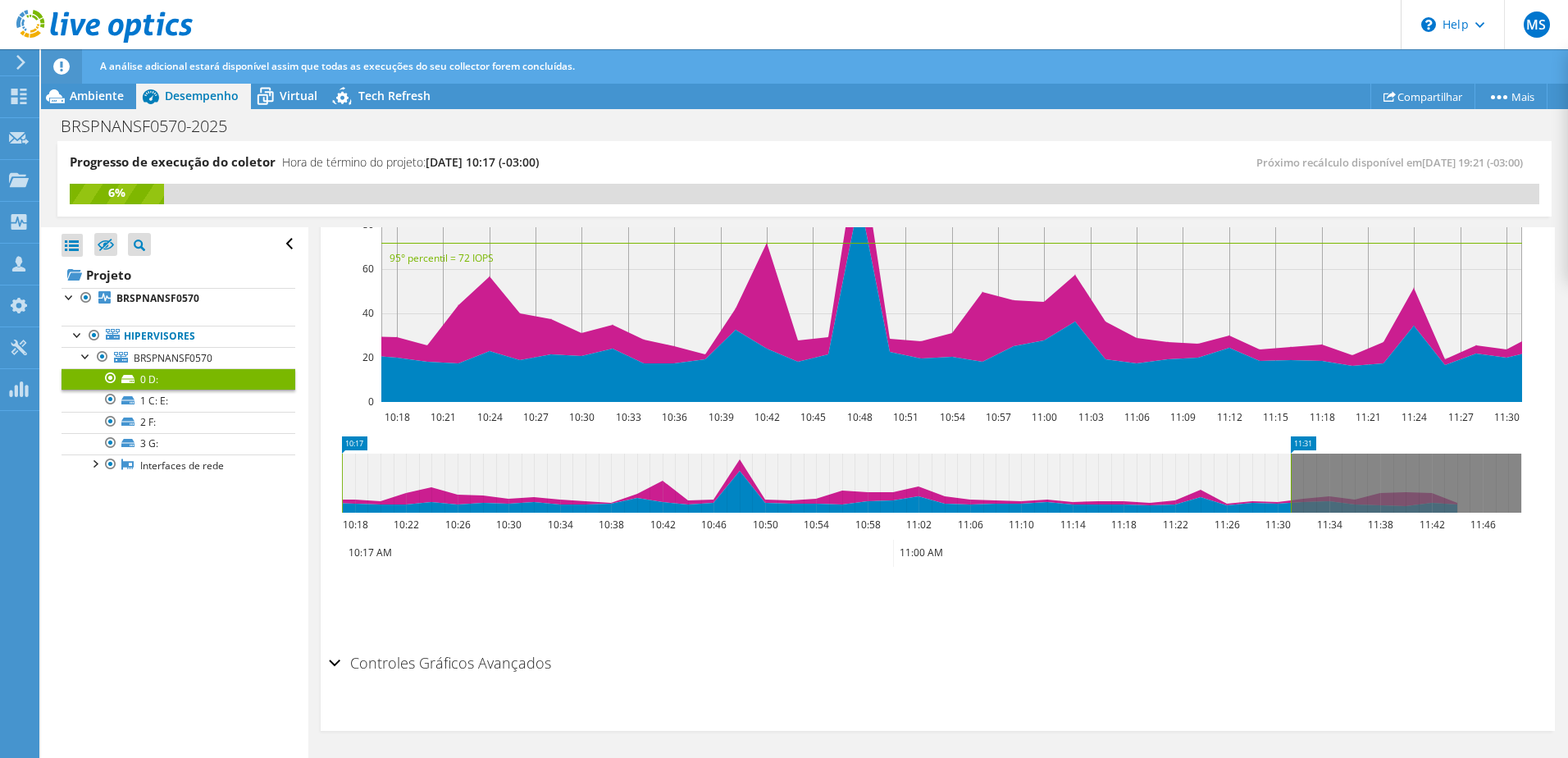
scroll to position [286, 0]
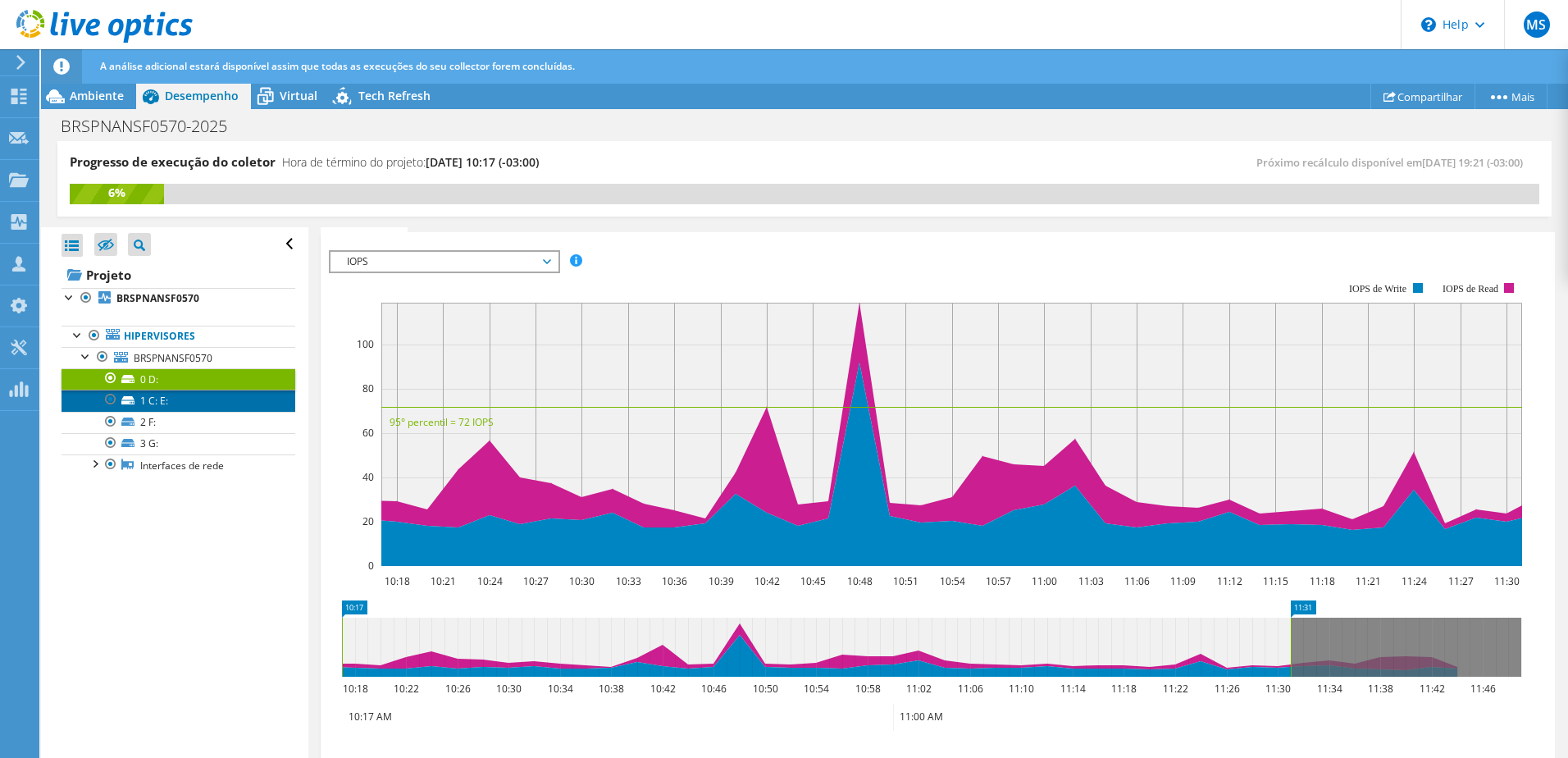
click at [199, 400] on link "1 C: E:" at bounding box center [179, 400] width 234 height 21
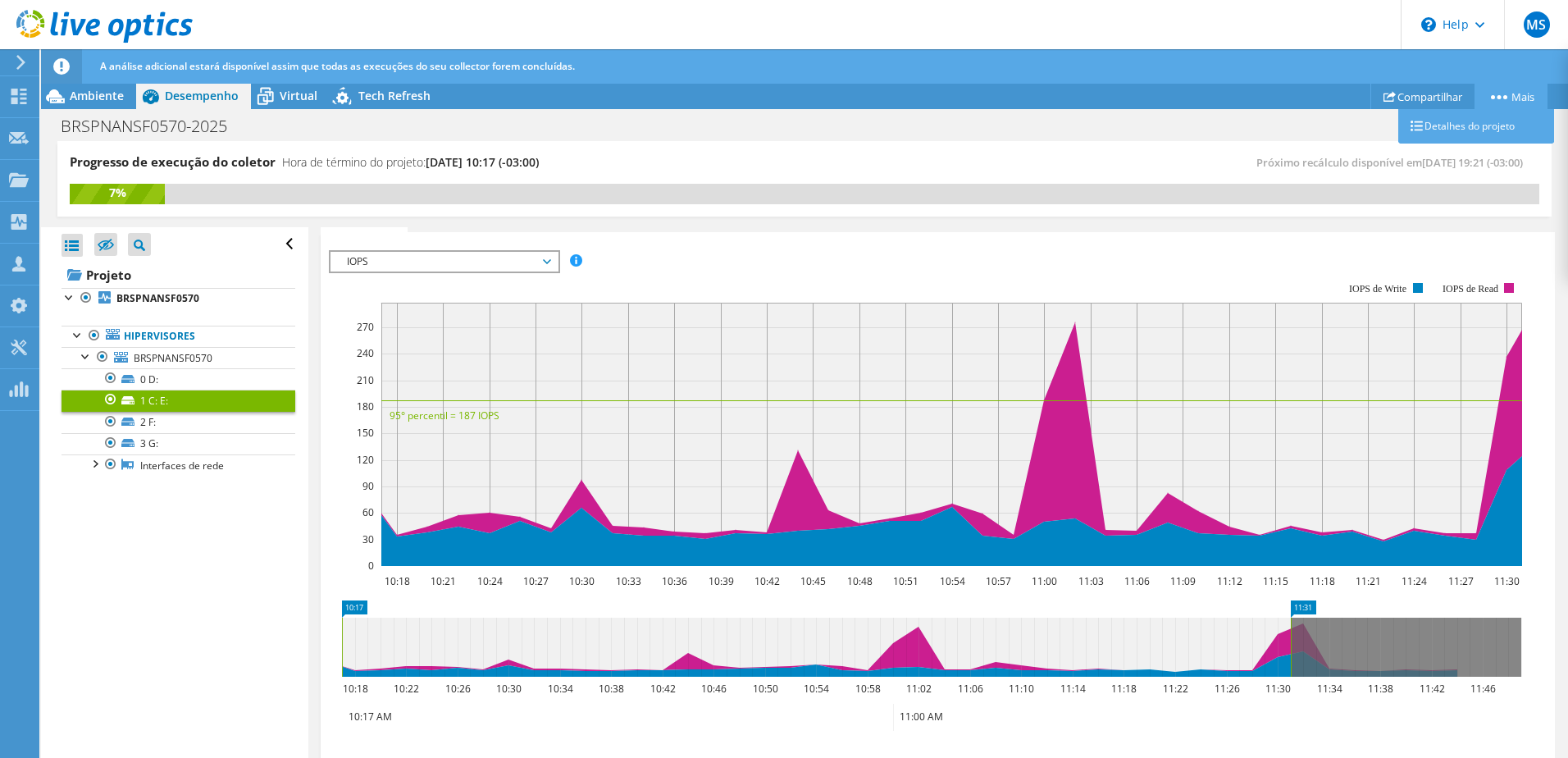
click at [1516, 91] on link "Mais" at bounding box center [1511, 97] width 73 height 25
click at [1422, 102] on link "Compartilhar" at bounding box center [1423, 97] width 105 height 25
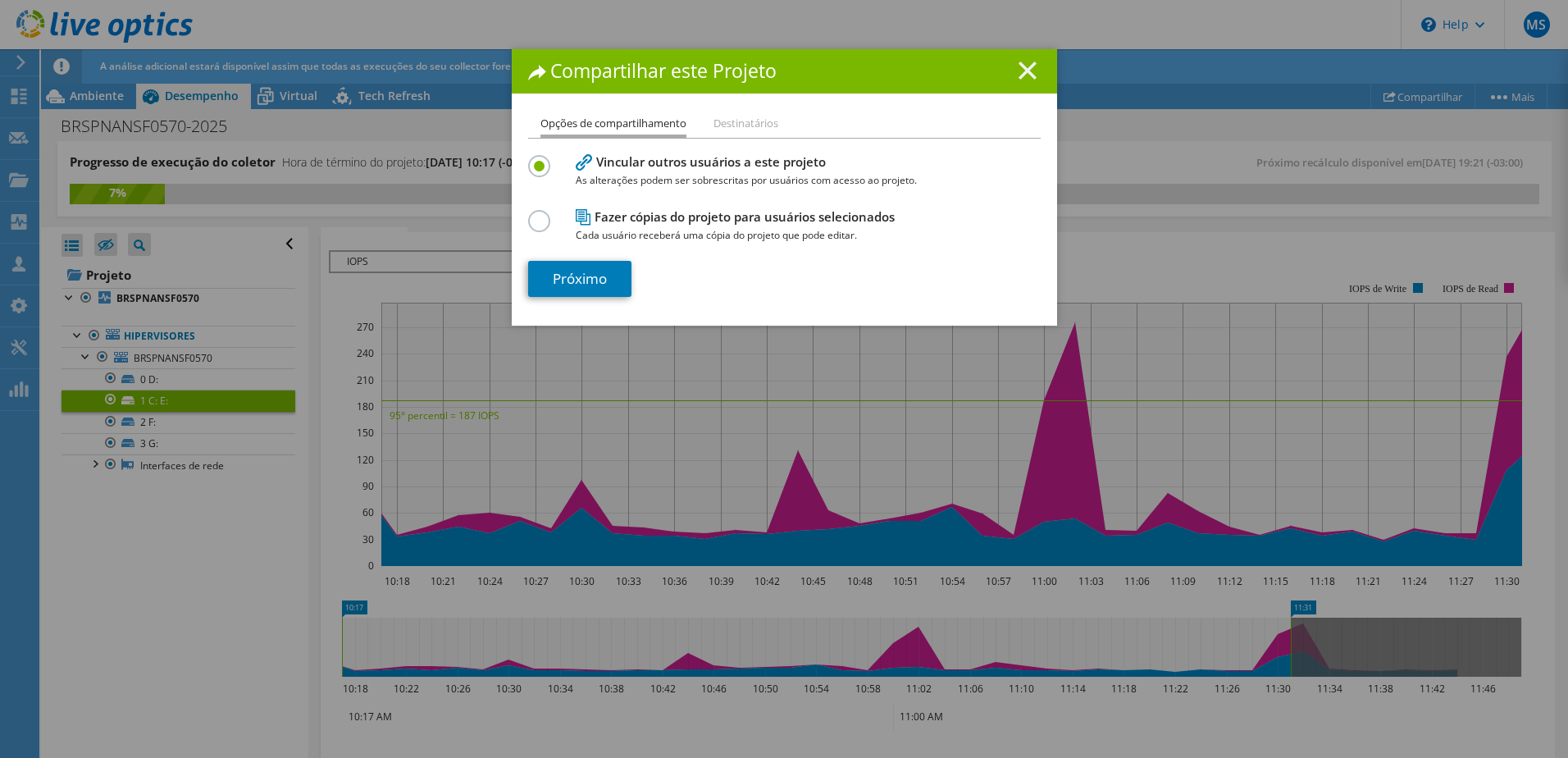
click at [1024, 64] on icon at bounding box center [1027, 70] width 18 height 18
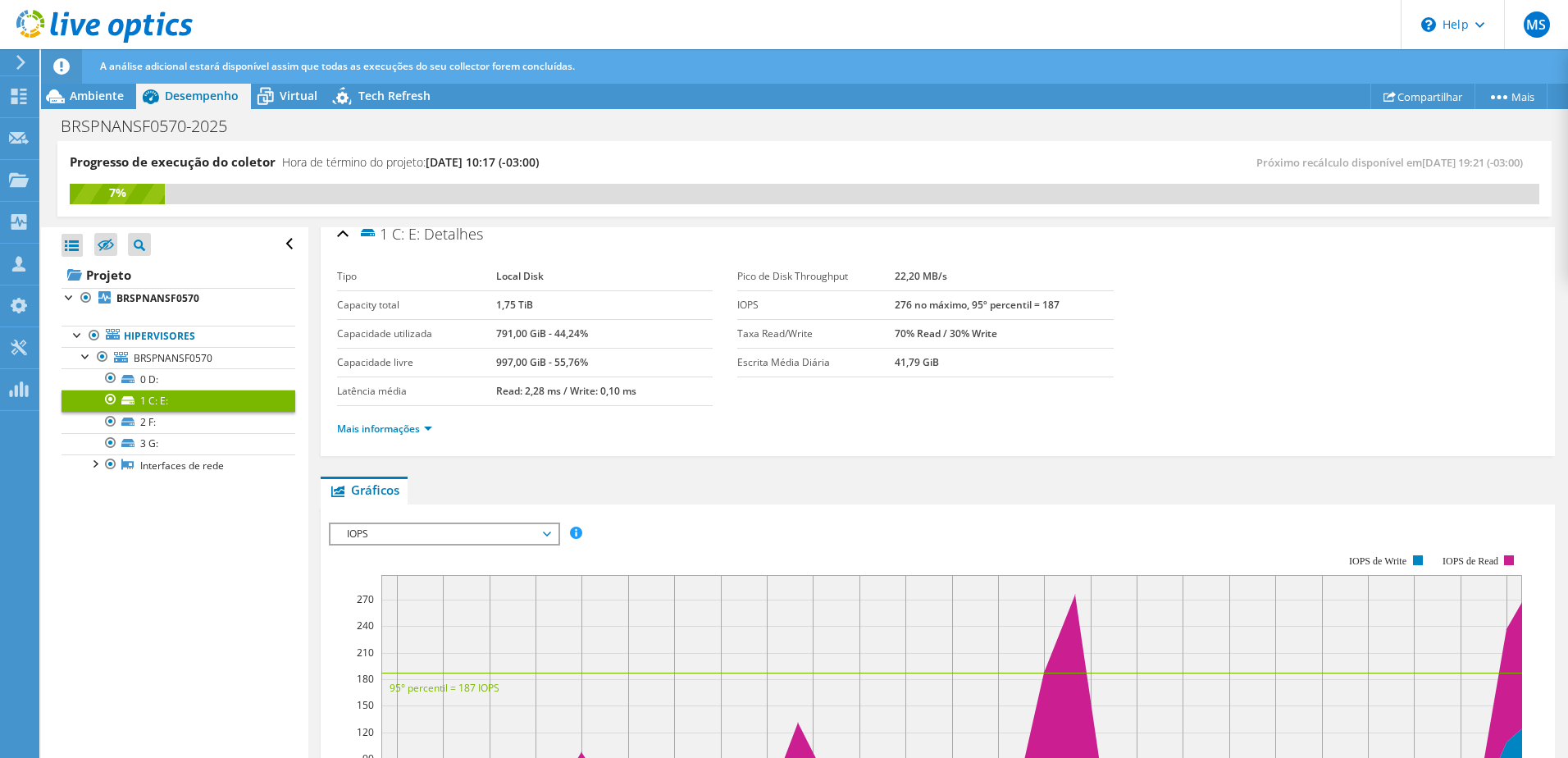
scroll to position [0, 0]
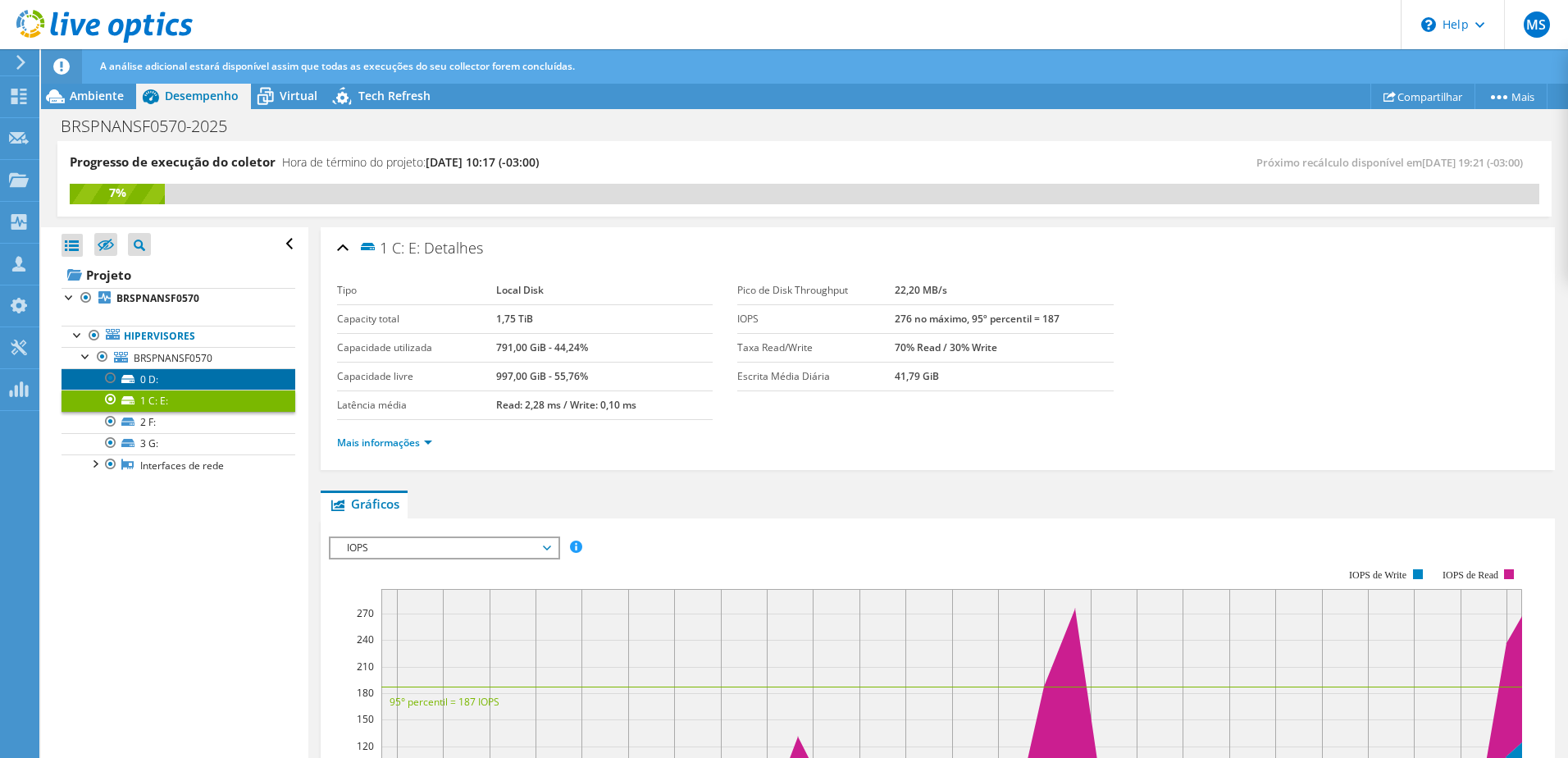
click at [173, 382] on link "0 D:" at bounding box center [179, 379] width 234 height 21
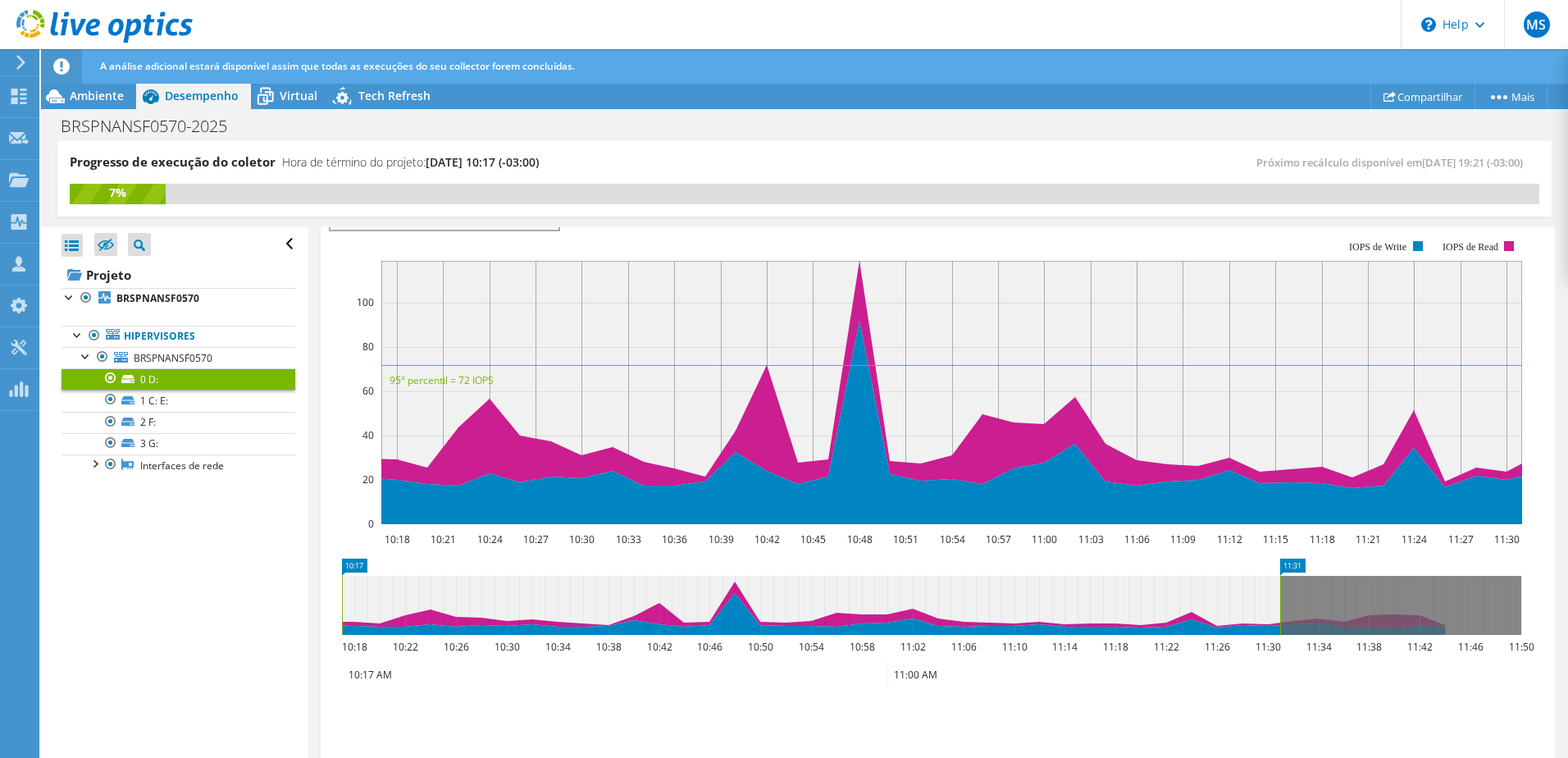
scroll to position [246, 0]
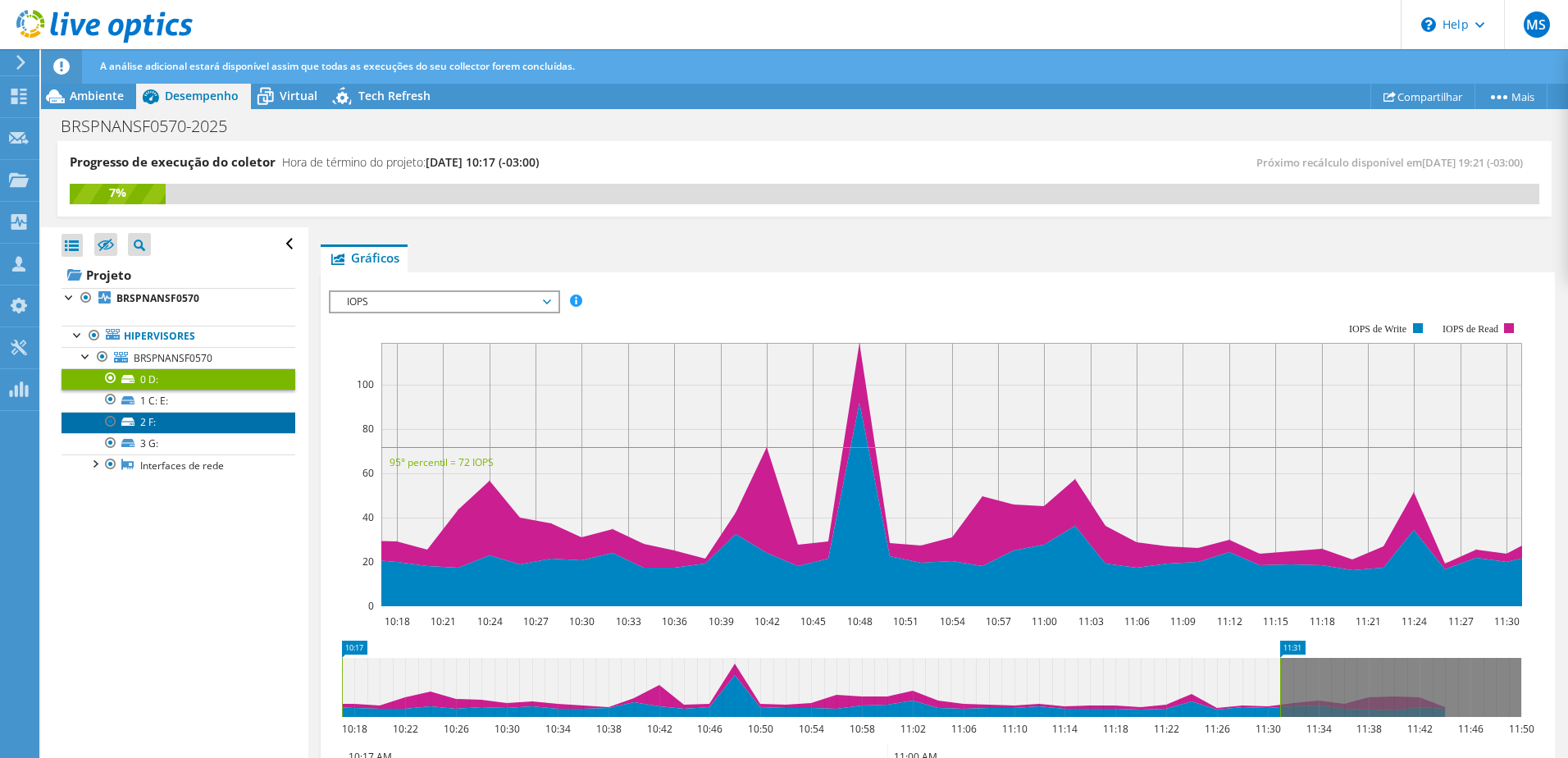
click at [153, 423] on link "2 F:" at bounding box center [179, 422] width 234 height 21
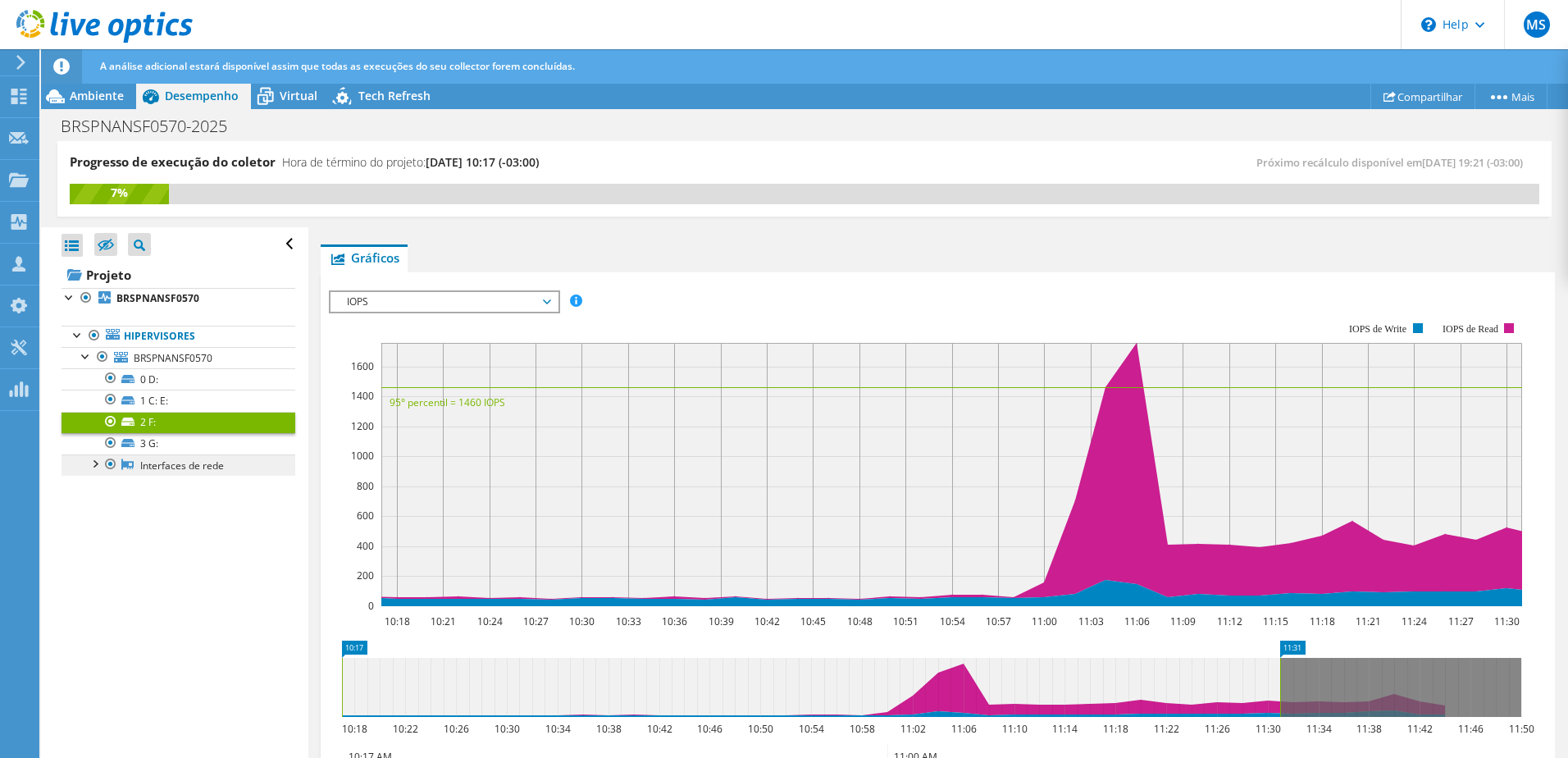
click at [208, 455] on link "Interfaces de rede" at bounding box center [179, 465] width 234 height 21
click at [202, 451] on link "3 G:" at bounding box center [179, 444] width 234 height 21
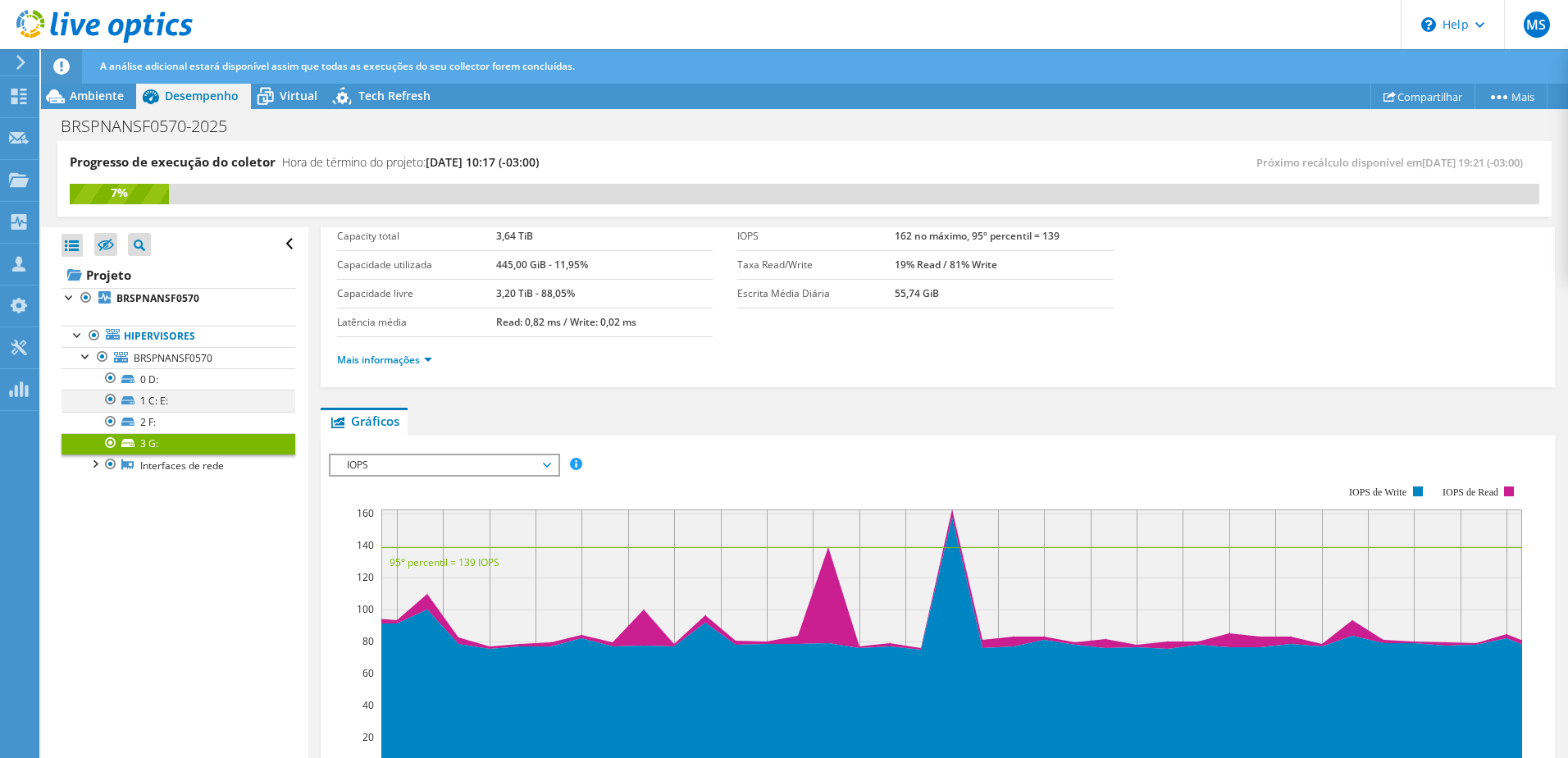
scroll to position [82, 0]
click at [196, 415] on link "2 F:" at bounding box center [179, 422] width 234 height 21
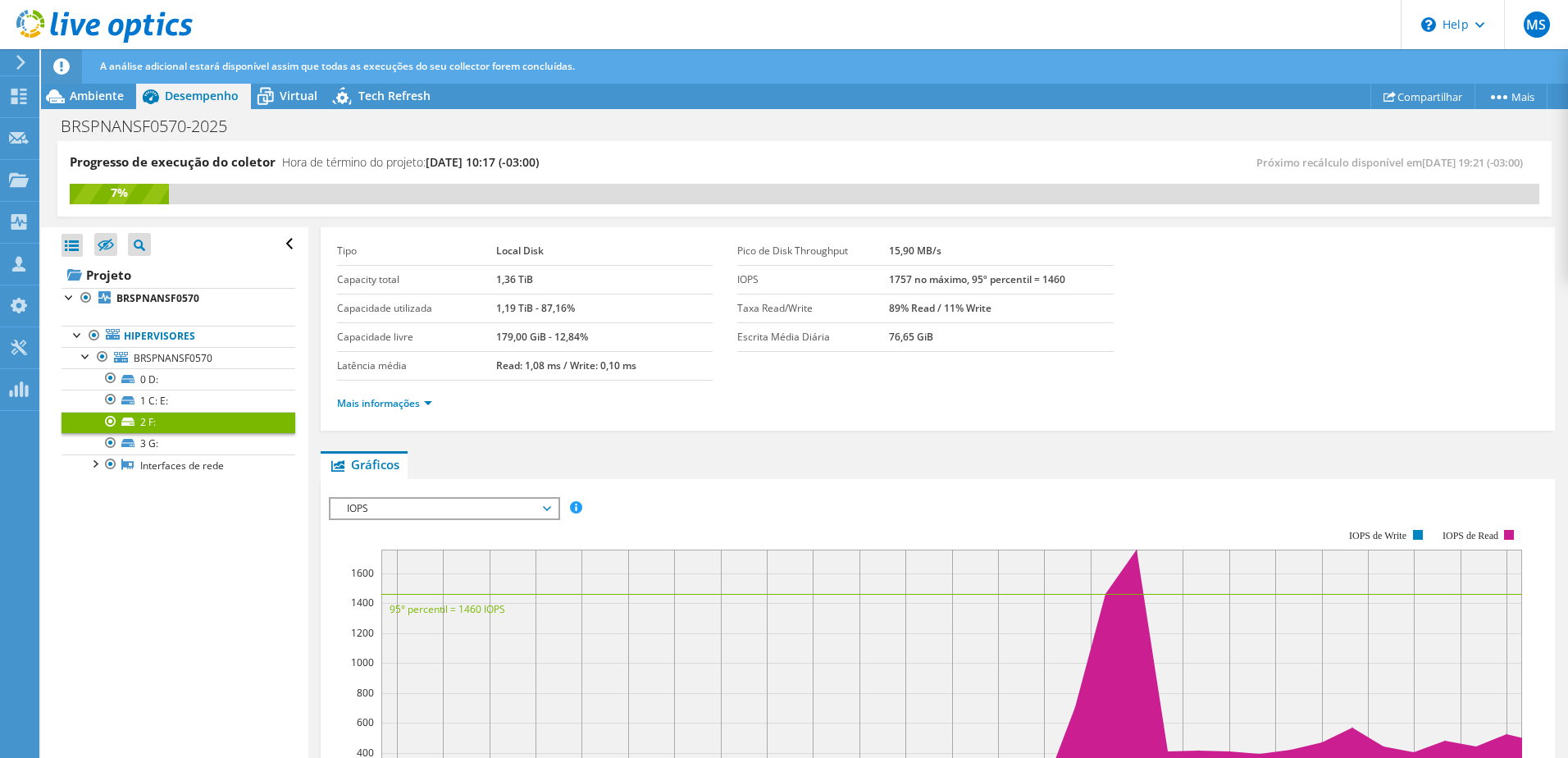
scroll to position [0, 0]
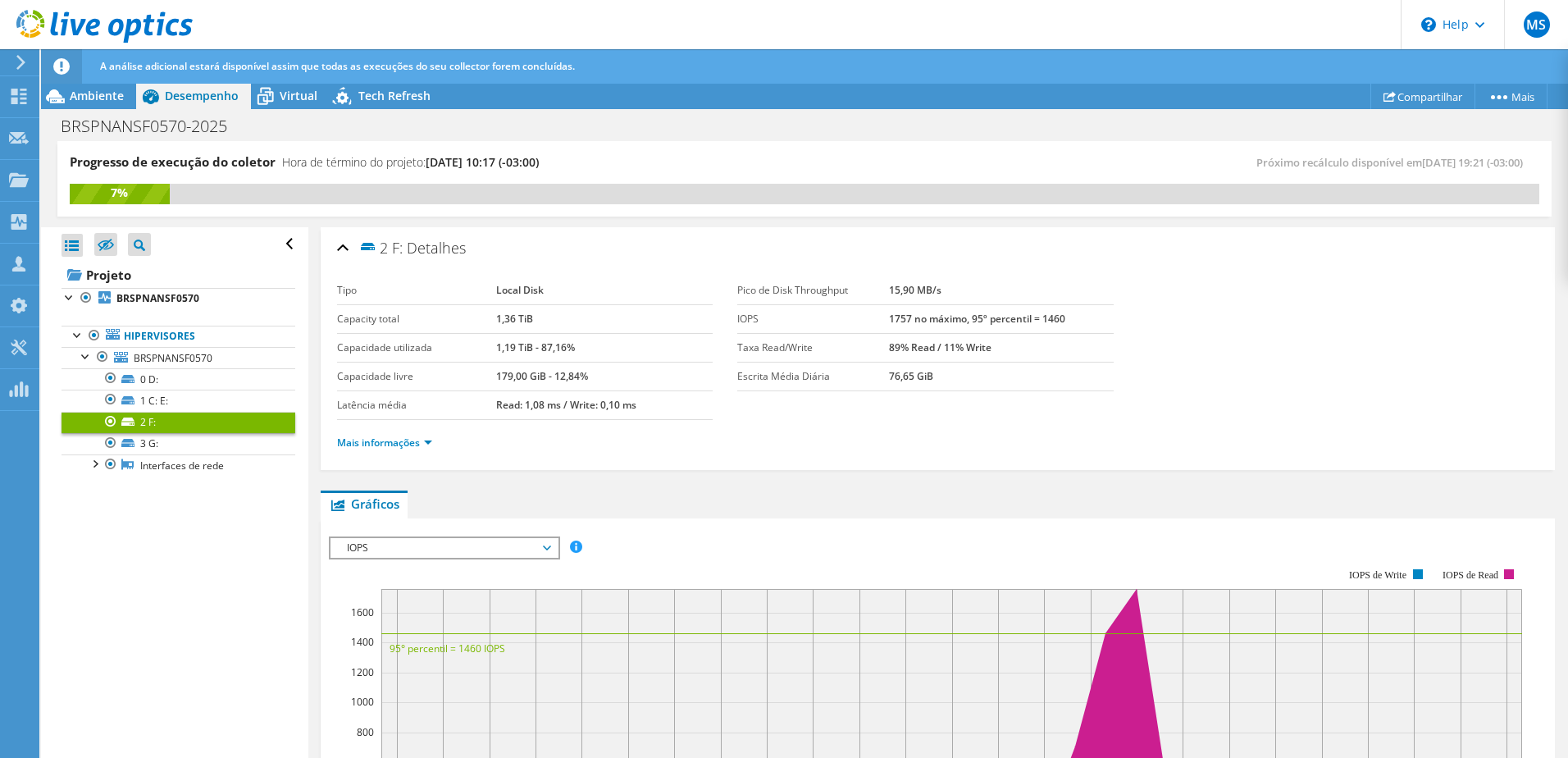
drag, startPoint x: 681, startPoint y: 419, endPoint x: 399, endPoint y: 253, distance: 327.2
click at [399, 253] on div "2 F: Detalhes Tipo Local Disk Capacity total 1,36 TiB Capacidade utilizada 1,19…" at bounding box center [938, 348] width 1234 height 243
click at [564, 428] on div "Mais informações" at bounding box center [937, 443] width 1201 height 46
drag, startPoint x: 700, startPoint y: 414, endPoint x: 382, endPoint y: 251, distance: 357.3
click at [382, 251] on div "2 F: Detalhes Tipo Local Disk Capacity total 1,36 TiB Capacidade utilizada 1,19…" at bounding box center [938, 348] width 1234 height 243
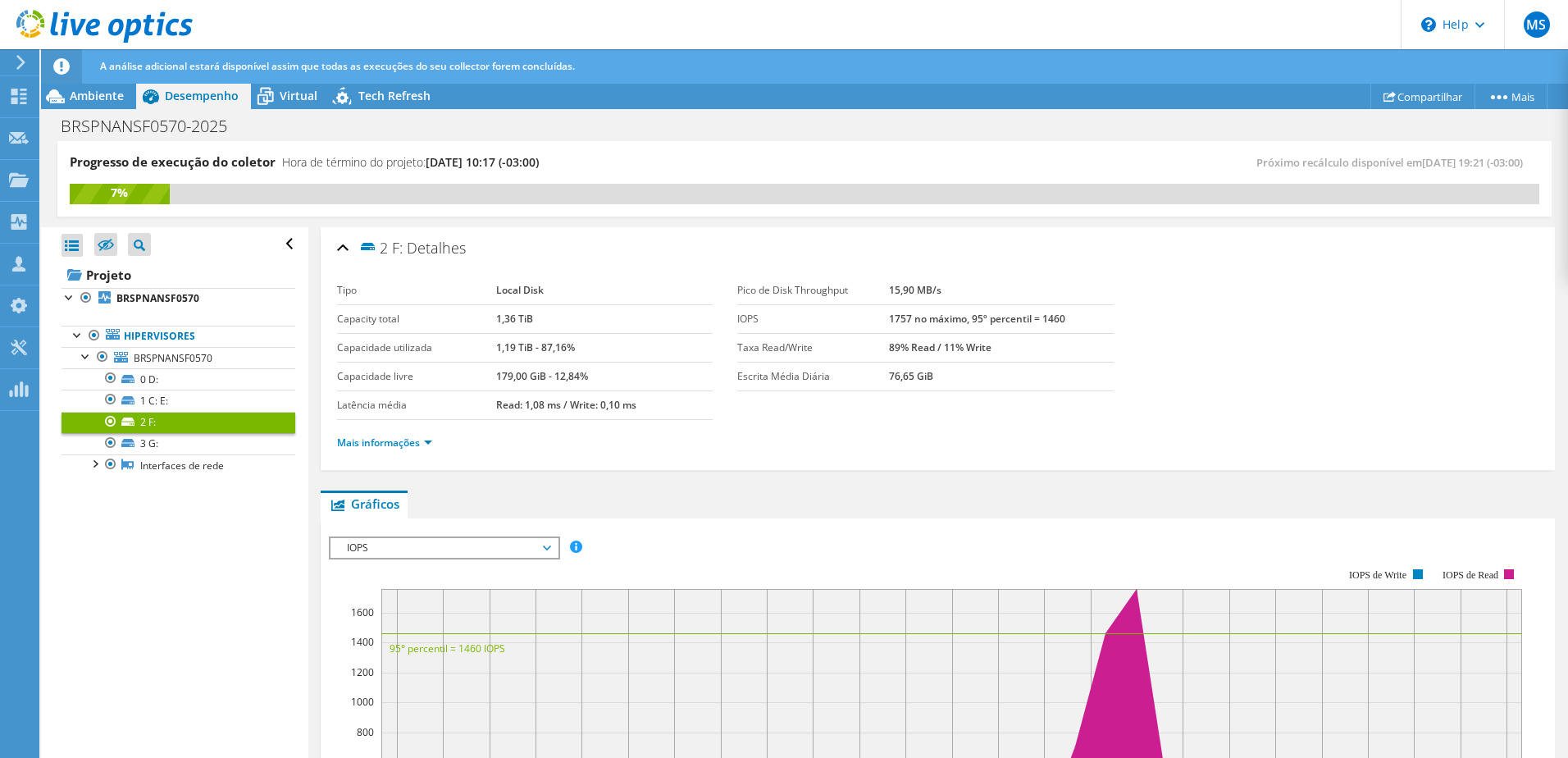
click at [848, 392] on section "Tipo Local Disk Capacity total 1,36 TiB Capacidade utilizada 1,19 TiB - 87,16% …" at bounding box center [937, 349] width 1201 height 144
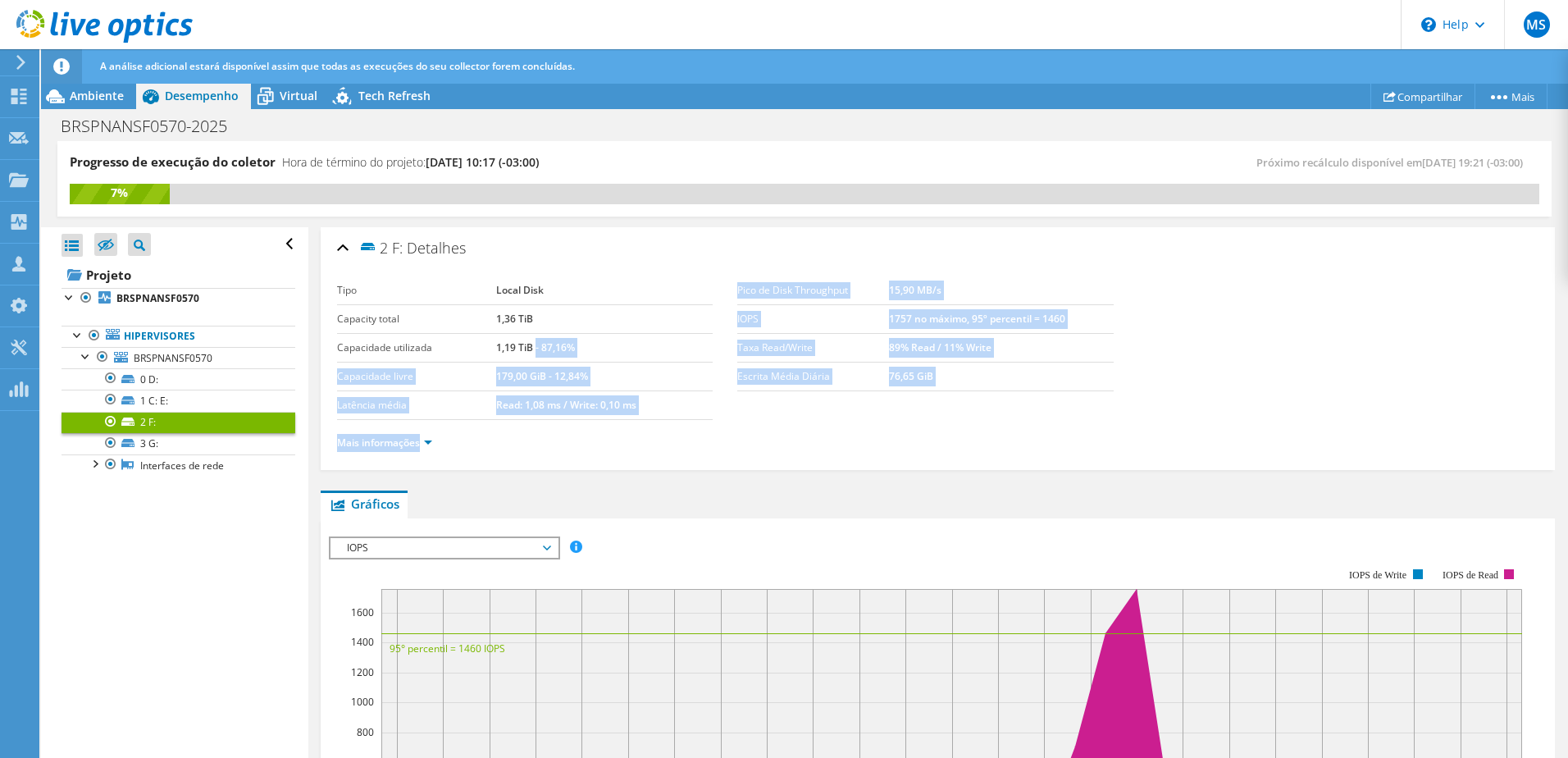
drag, startPoint x: 903, startPoint y: 429, endPoint x: 532, endPoint y: 340, distance: 381.5
click at [532, 340] on section "Tipo Local Disk Capacity total 1,36 TiB Capacidade utilizada 1,19 TiB - 87,16% …" at bounding box center [937, 349] width 1201 height 144
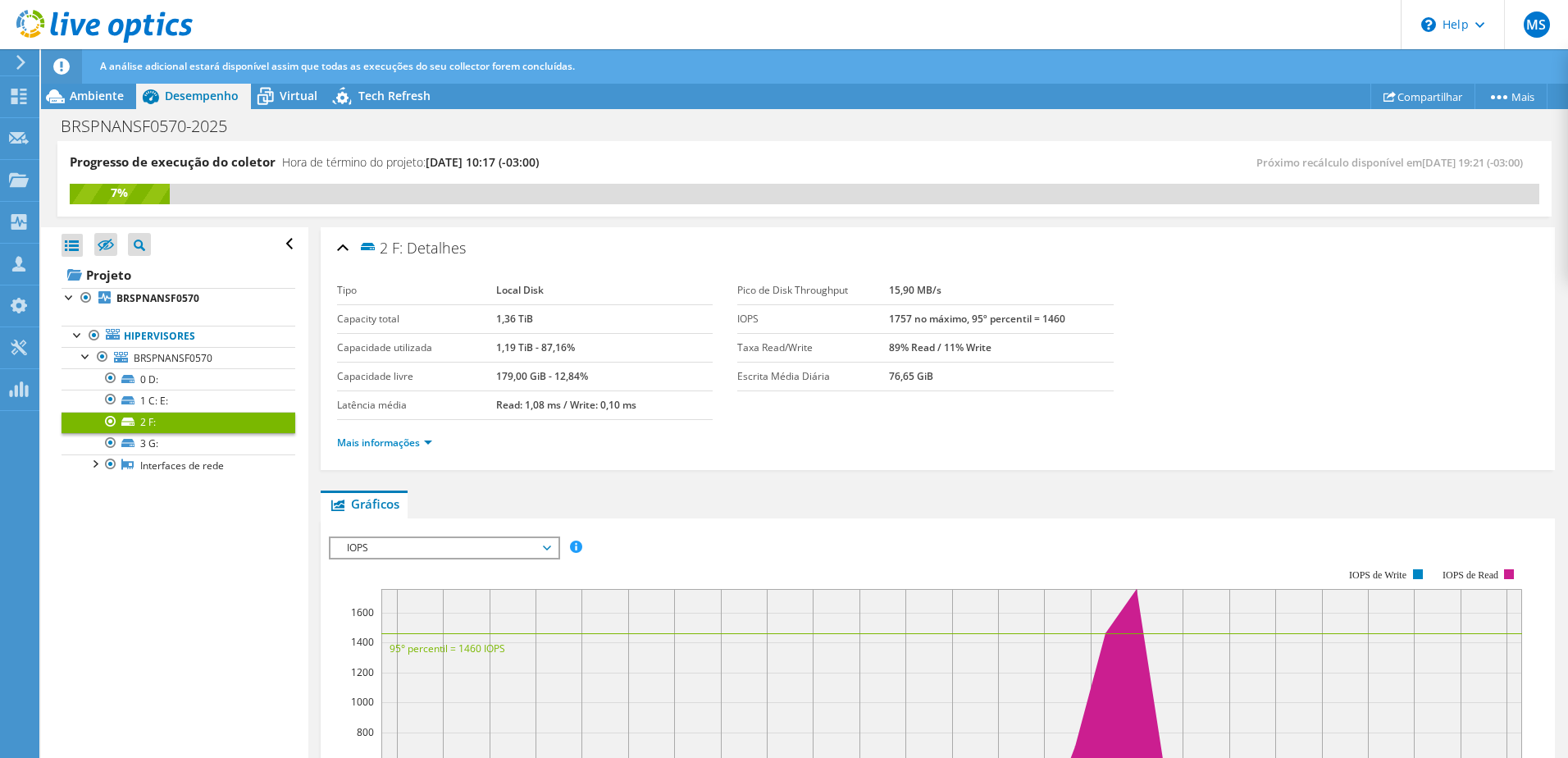
drag, startPoint x: 532, startPoint y: 340, endPoint x: 786, endPoint y: 418, distance: 265.7
click at [770, 420] on div "Mais informações" at bounding box center [937, 443] width 1201 height 46
drag, startPoint x: 799, startPoint y: 409, endPoint x: 386, endPoint y: 247, distance: 443.6
click at [386, 247] on div "2 F: Detalhes Tipo Local Disk Capacity total 1,36 TiB Capacidade utilizada 1,19…" at bounding box center [938, 348] width 1234 height 243
